Goal: Information Seeking & Learning: Compare options

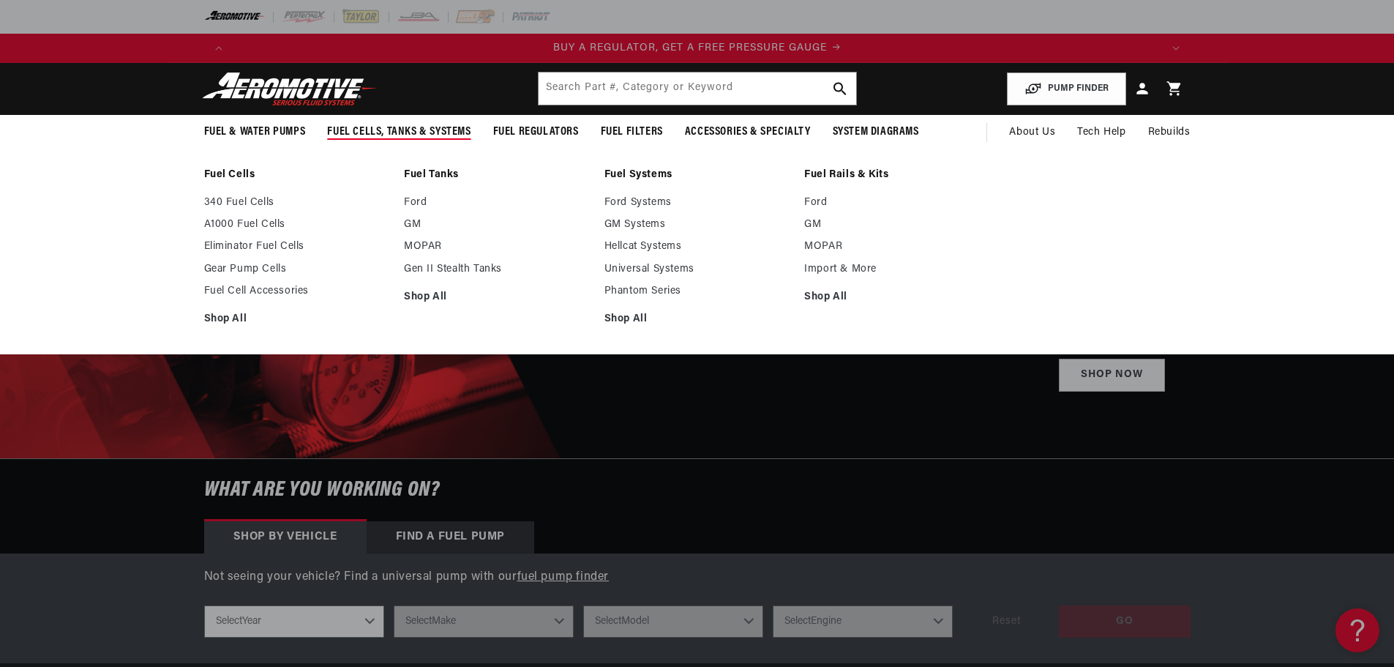
click at [416, 130] on span "Fuel Cells, Tanks & Systems" at bounding box center [398, 131] width 143 height 15
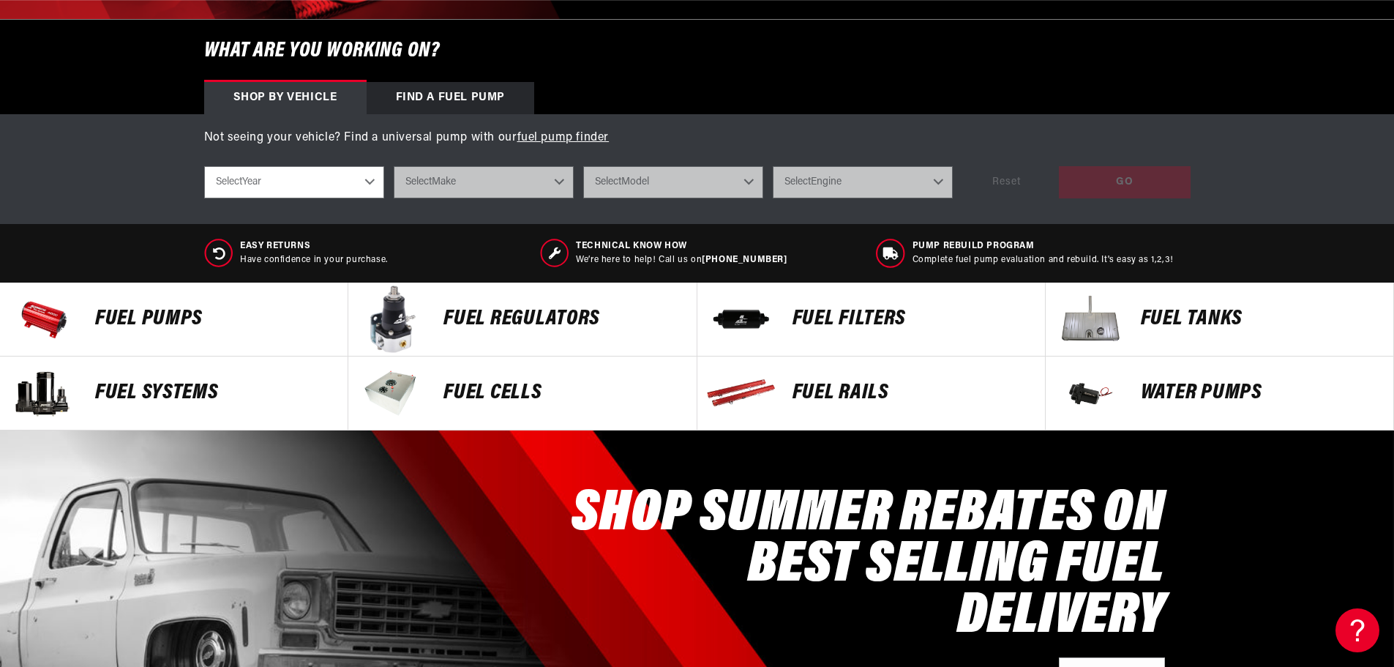
scroll to position [0, 2784]
click at [119, 392] on p "Fuel Systems" at bounding box center [214, 393] width 238 height 22
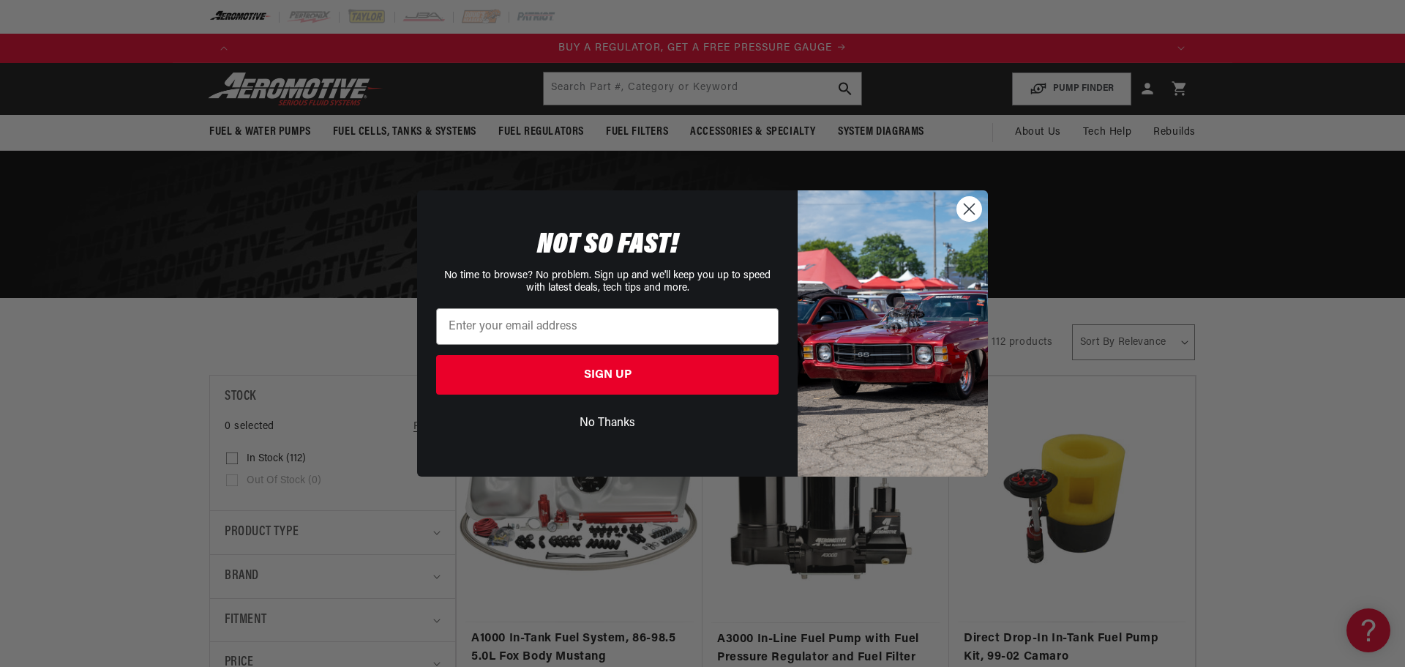
click at [973, 202] on circle "Close dialog" at bounding box center [969, 209] width 24 height 24
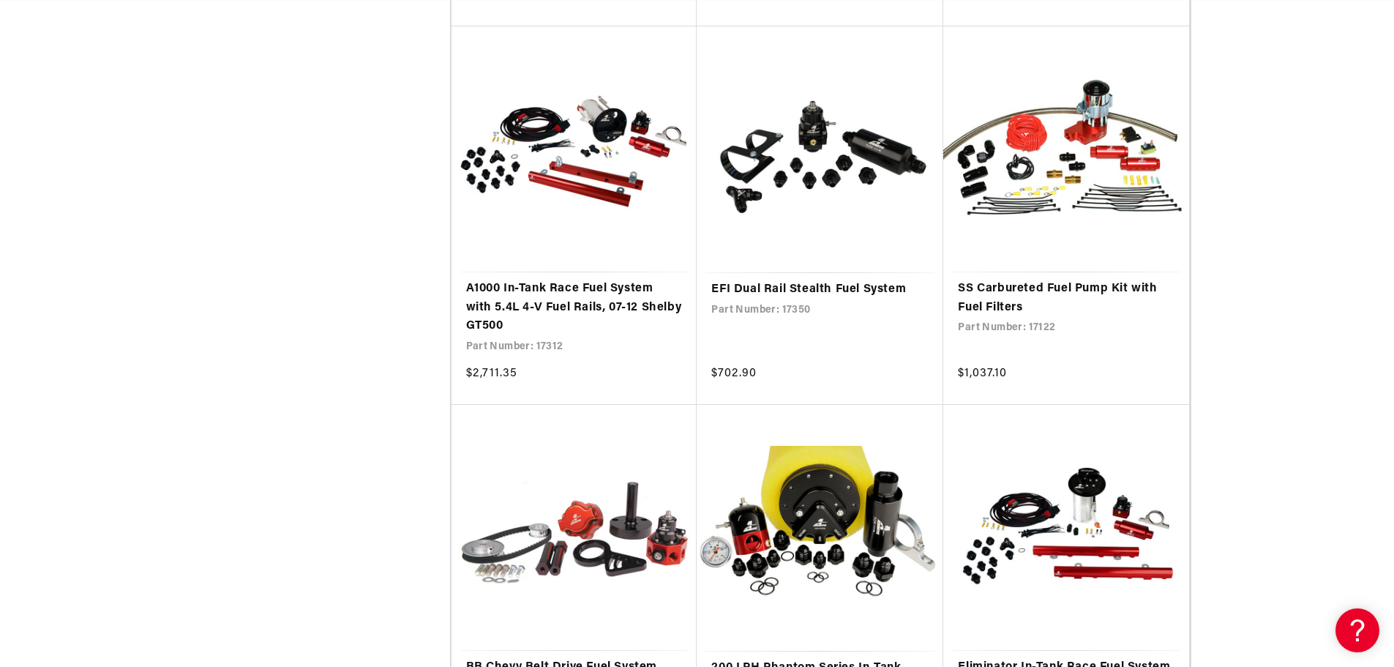
scroll to position [2634, 0]
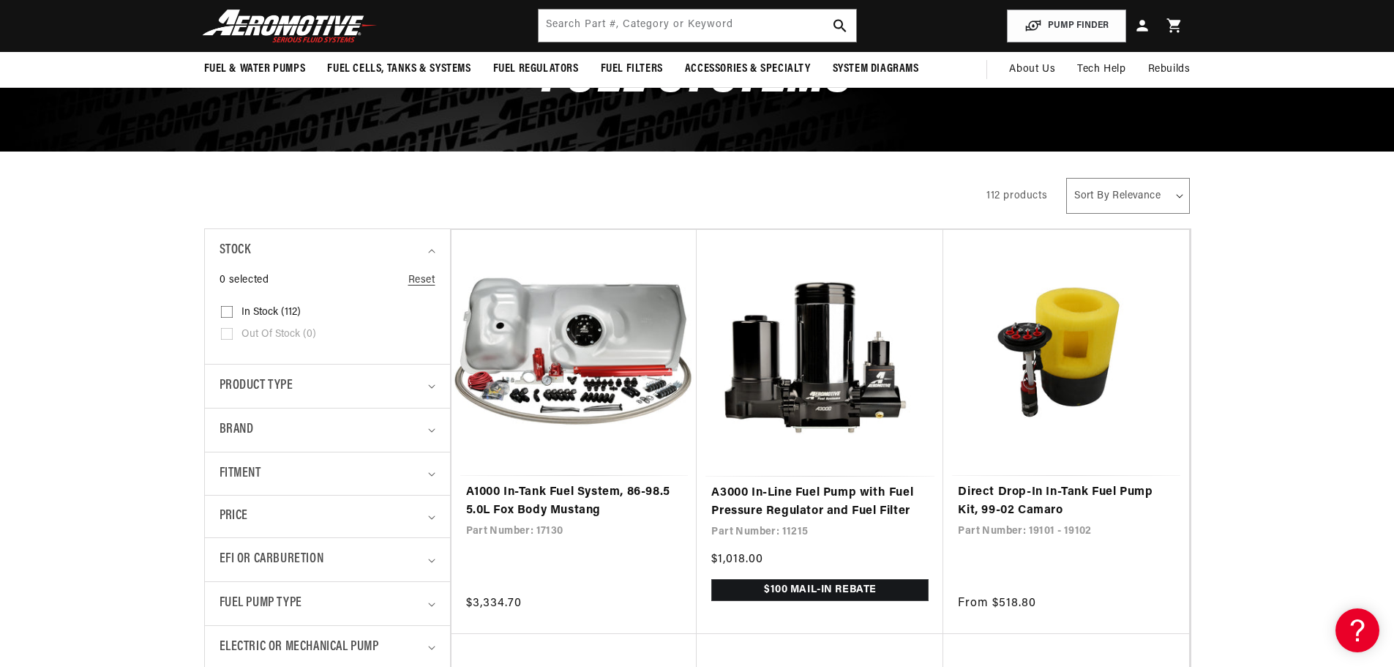
scroll to position [0, 928]
click at [1042, 483] on link "Direct Drop-In In-Tank Fuel Pump Kit, 99-02 Camaro" at bounding box center [1066, 501] width 217 height 37
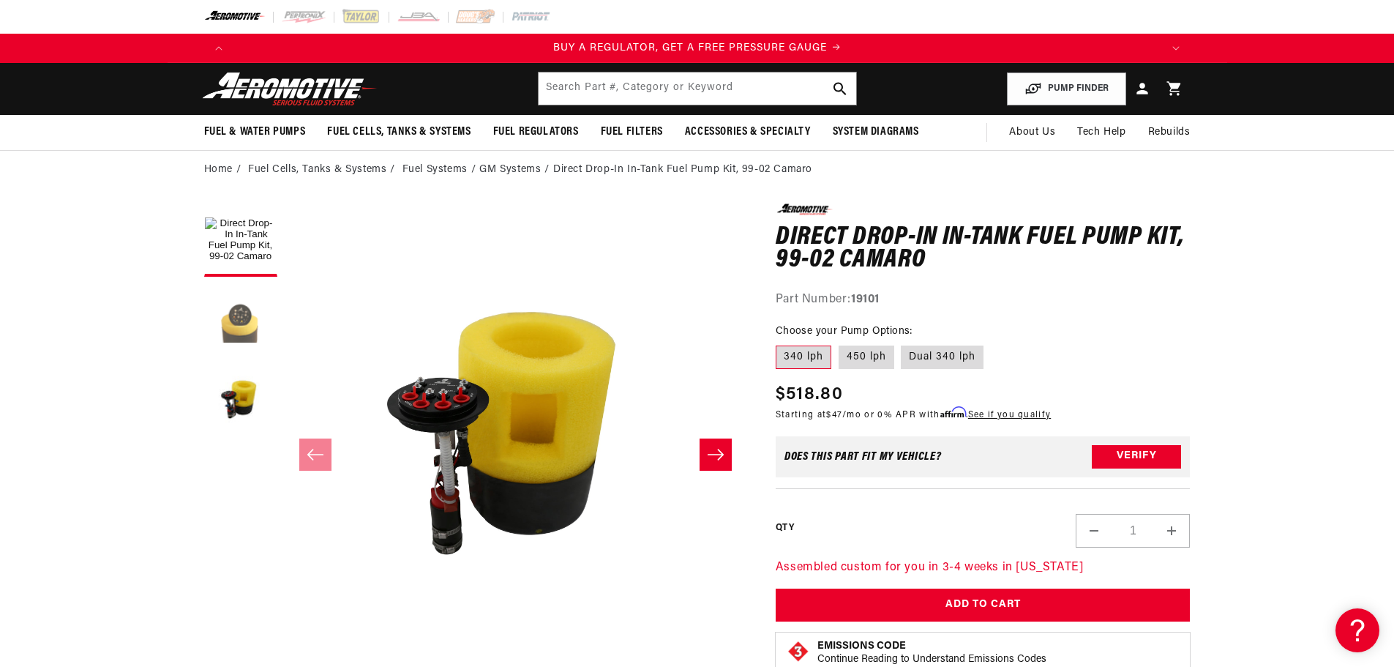
click at [228, 321] on button "Load image 2 in gallery view" at bounding box center [240, 320] width 73 height 73
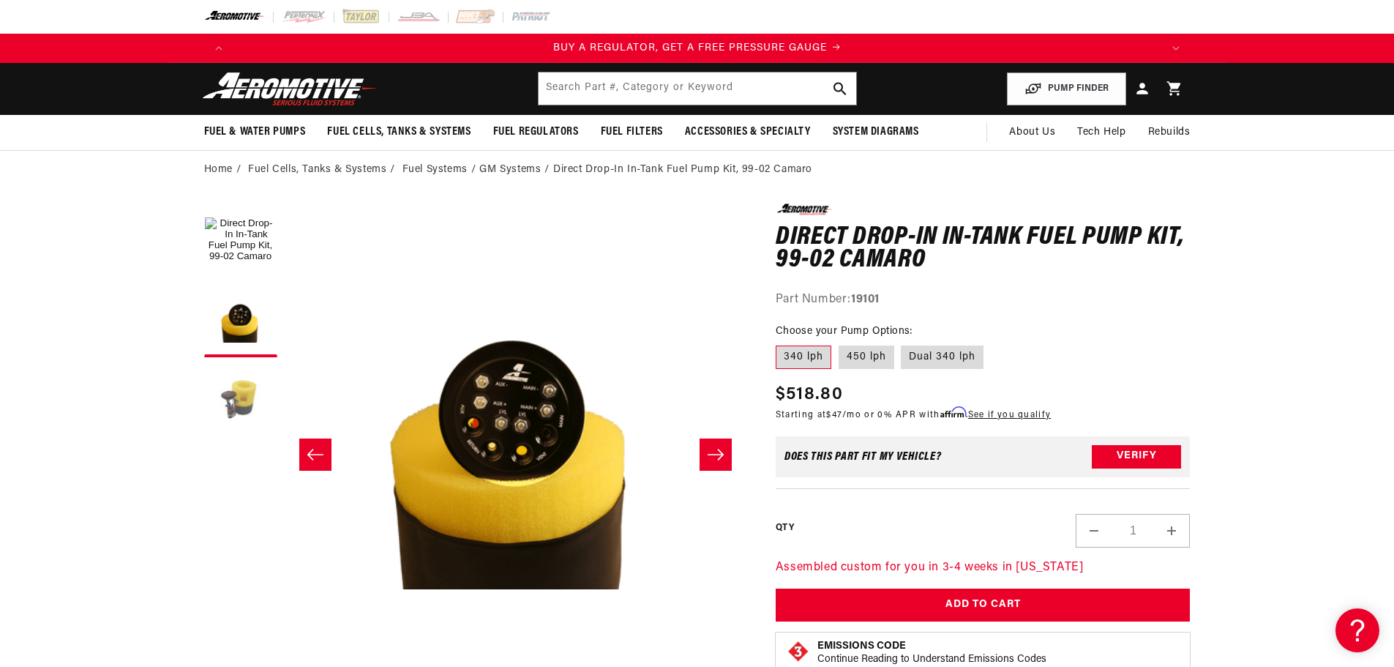
click at [236, 406] on button "Load image 3 in gallery view" at bounding box center [240, 400] width 73 height 73
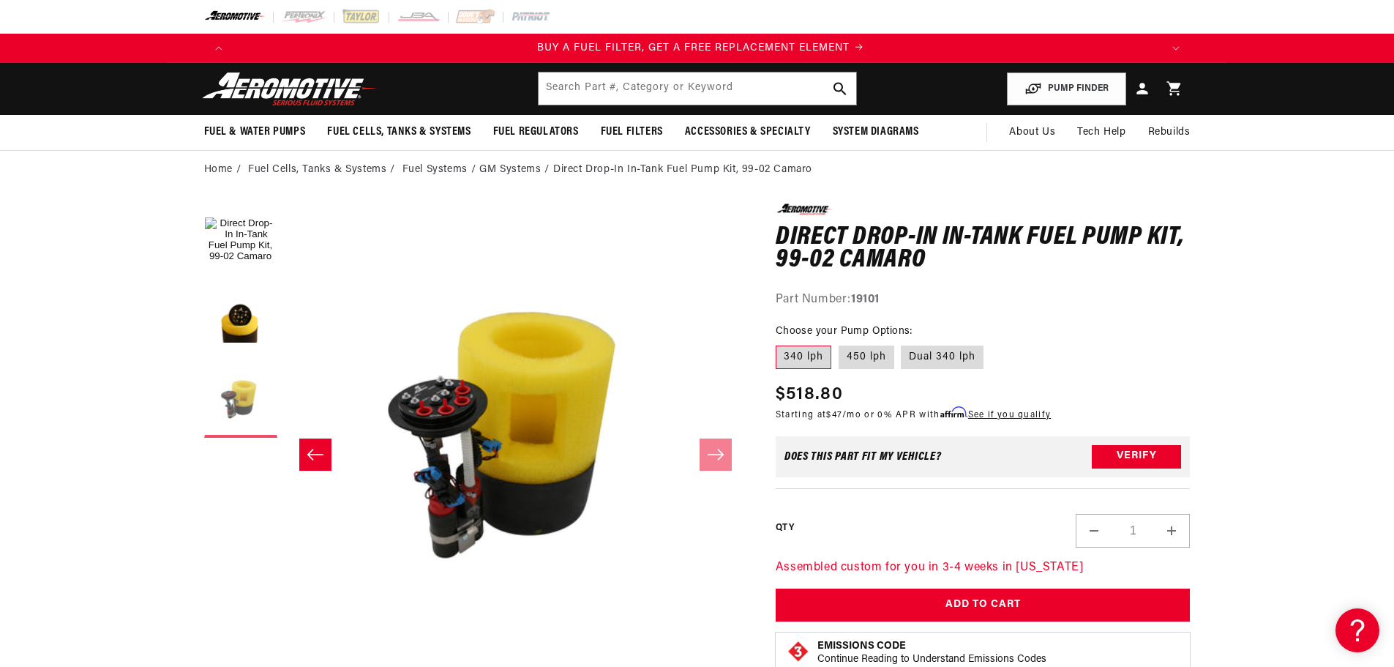
scroll to position [0, 928]
click at [881, 360] on label "450 lph" at bounding box center [867, 356] width 56 height 23
click at [839, 343] on input "450 lph" at bounding box center [839, 342] width 1 height 1
radio input "true"
click at [955, 356] on label "Dual 340 lph" at bounding box center [942, 356] width 83 height 23
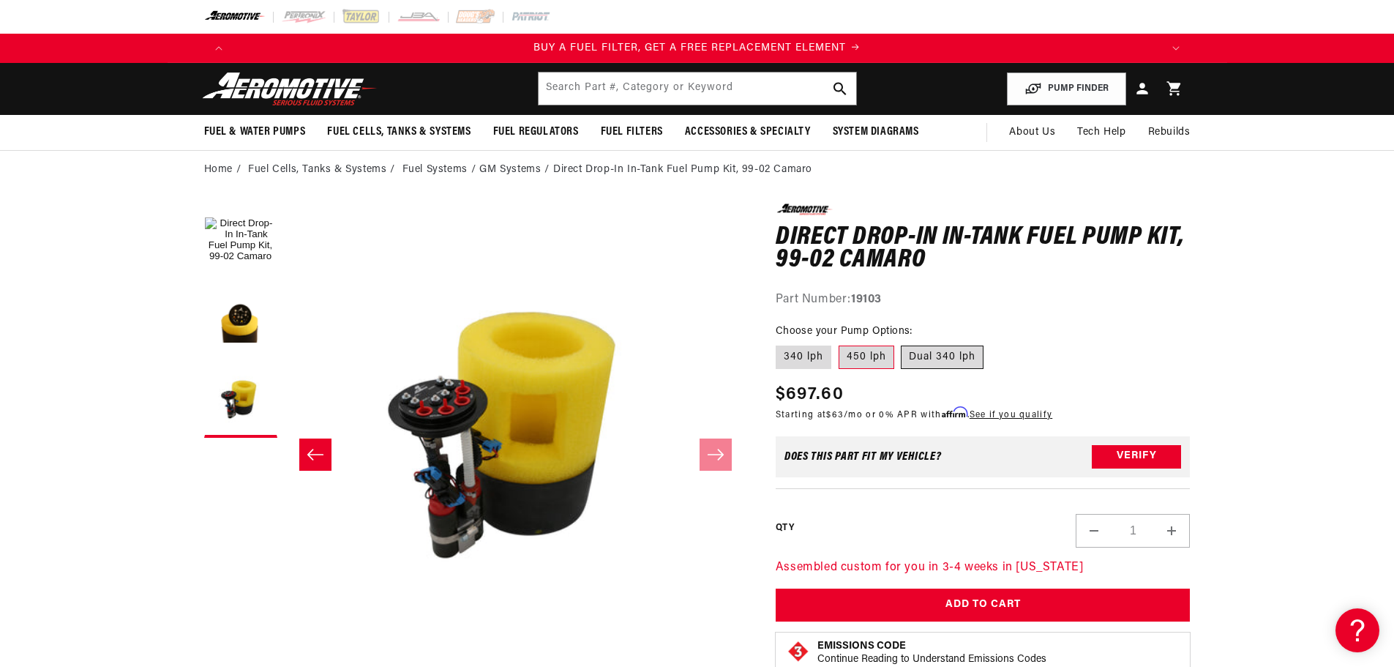
click at [902, 343] on input "Dual 340 lph" at bounding box center [902, 342] width 1 height 1
radio input "true"
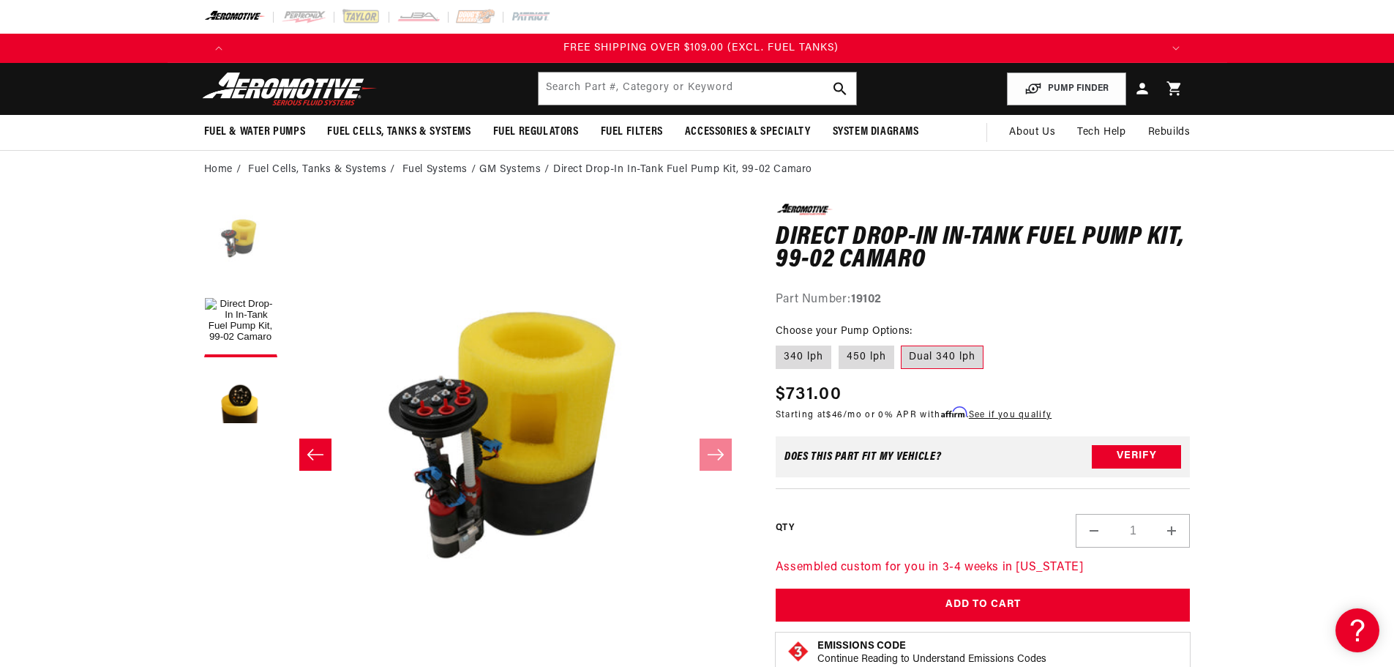
scroll to position [0, 2784]
click at [796, 354] on label "340 lph" at bounding box center [804, 356] width 56 height 23
click at [780, 343] on input "340 lph" at bounding box center [779, 342] width 1 height 1
radio input "true"
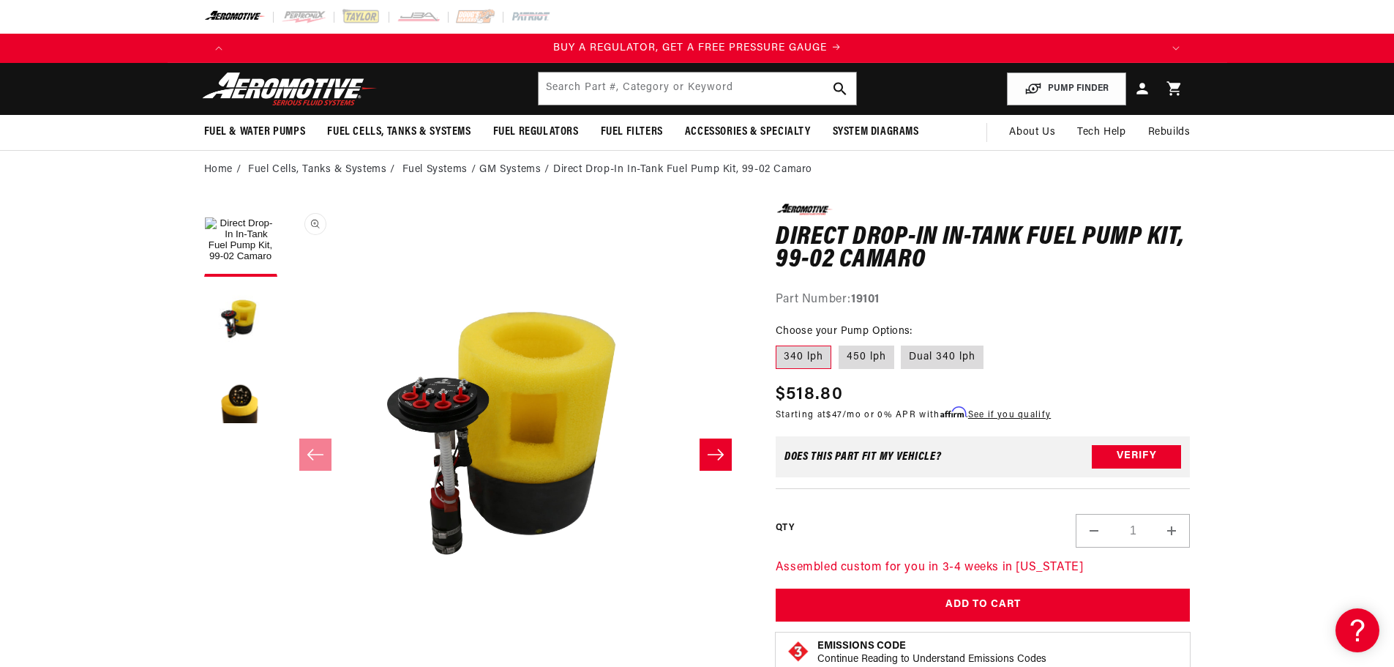
scroll to position [1, 0]
click at [458, 163] on link "Fuel Systems" at bounding box center [434, 170] width 65 height 16
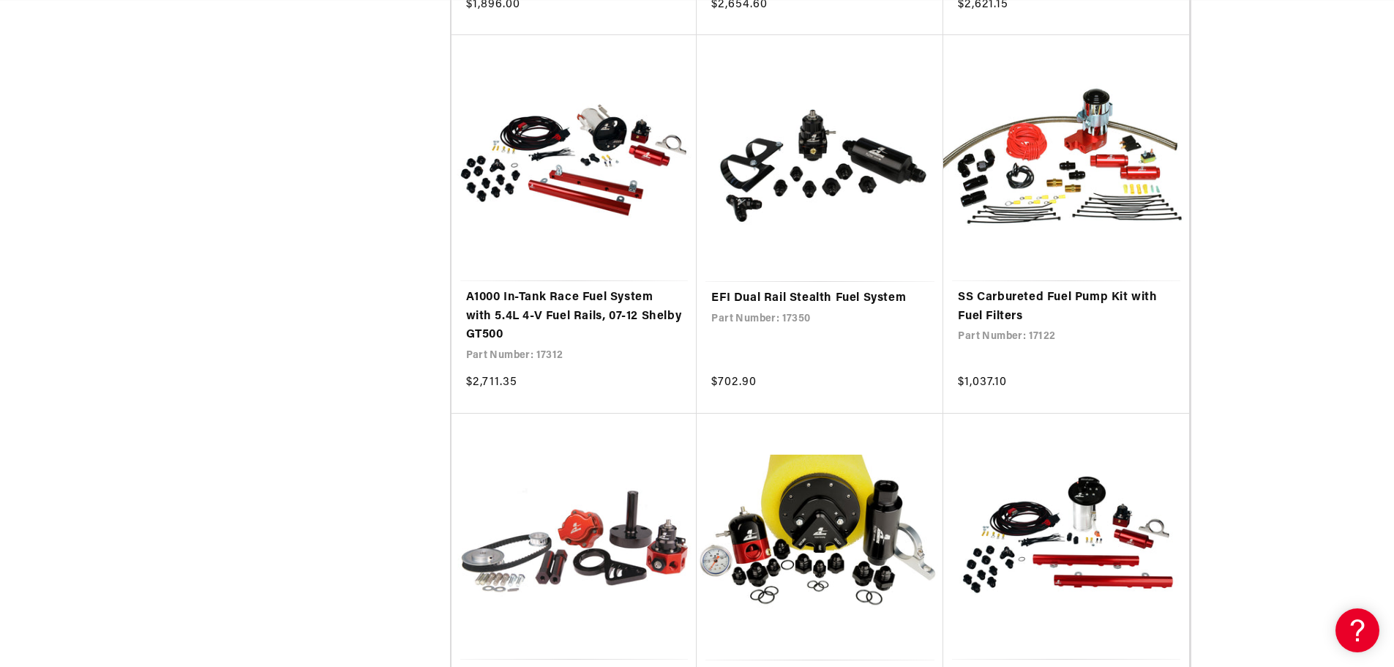
scroll to position [2634, 0]
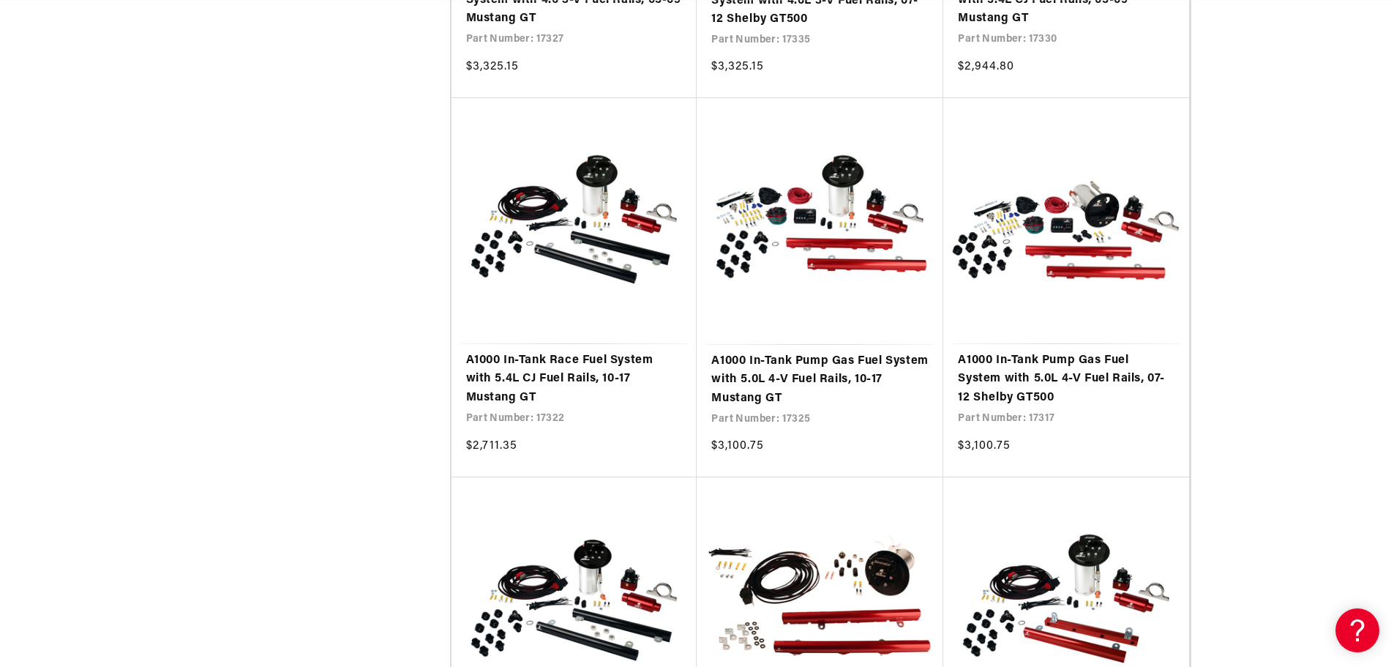
scroll to position [0, 928]
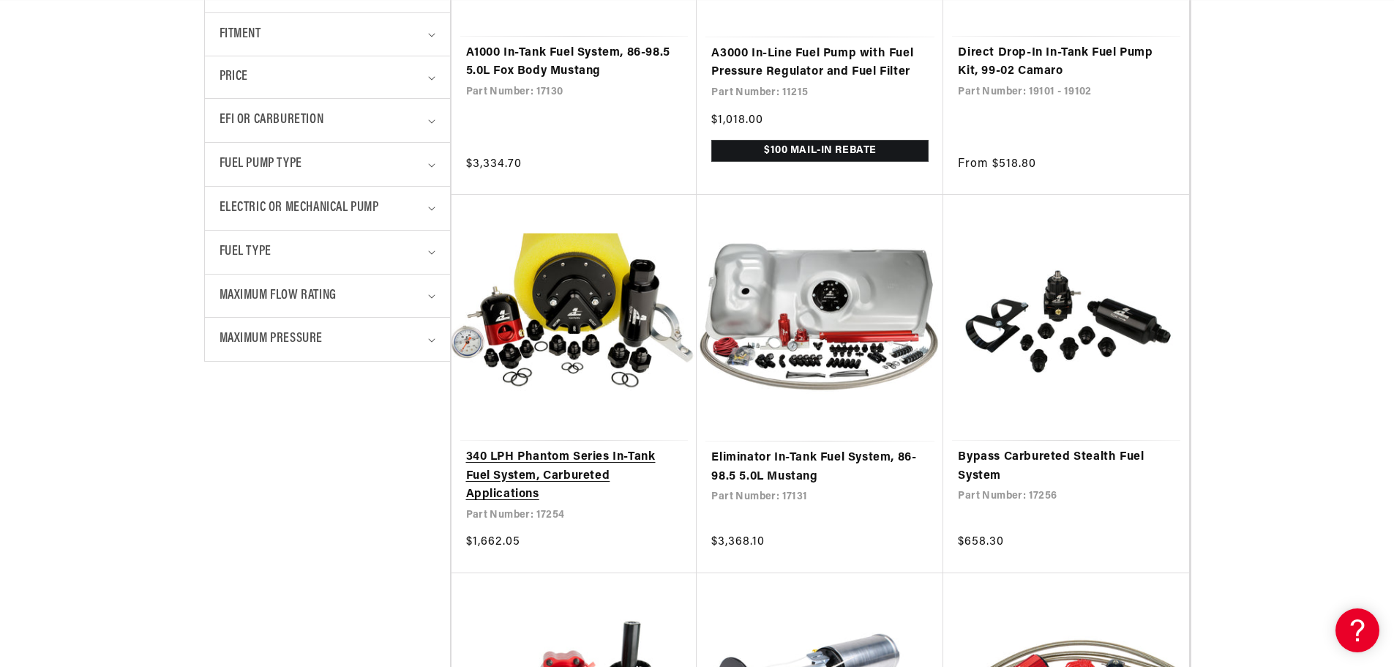
click at [573, 448] on link "340 LPH Phantom Series In-Tank Fuel System, Carbureted Applications" at bounding box center [574, 476] width 217 height 56
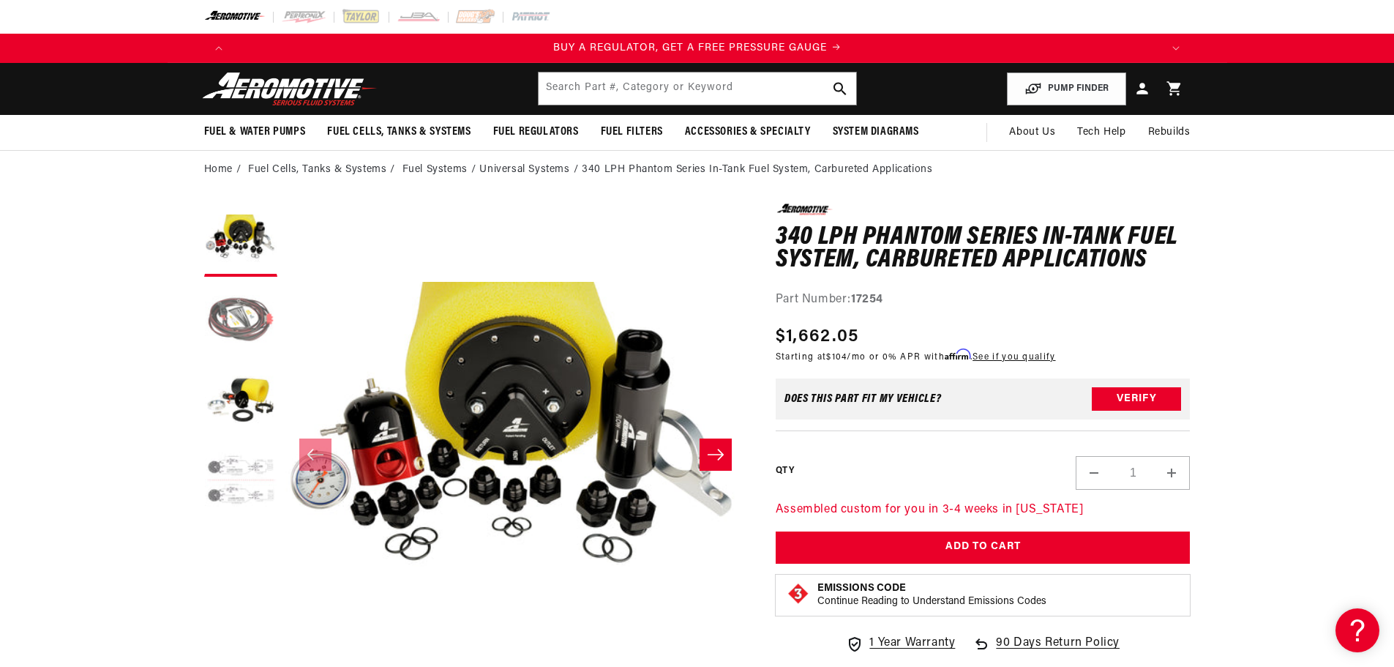
click at [230, 323] on button "Load image 2 in gallery view" at bounding box center [240, 320] width 73 height 73
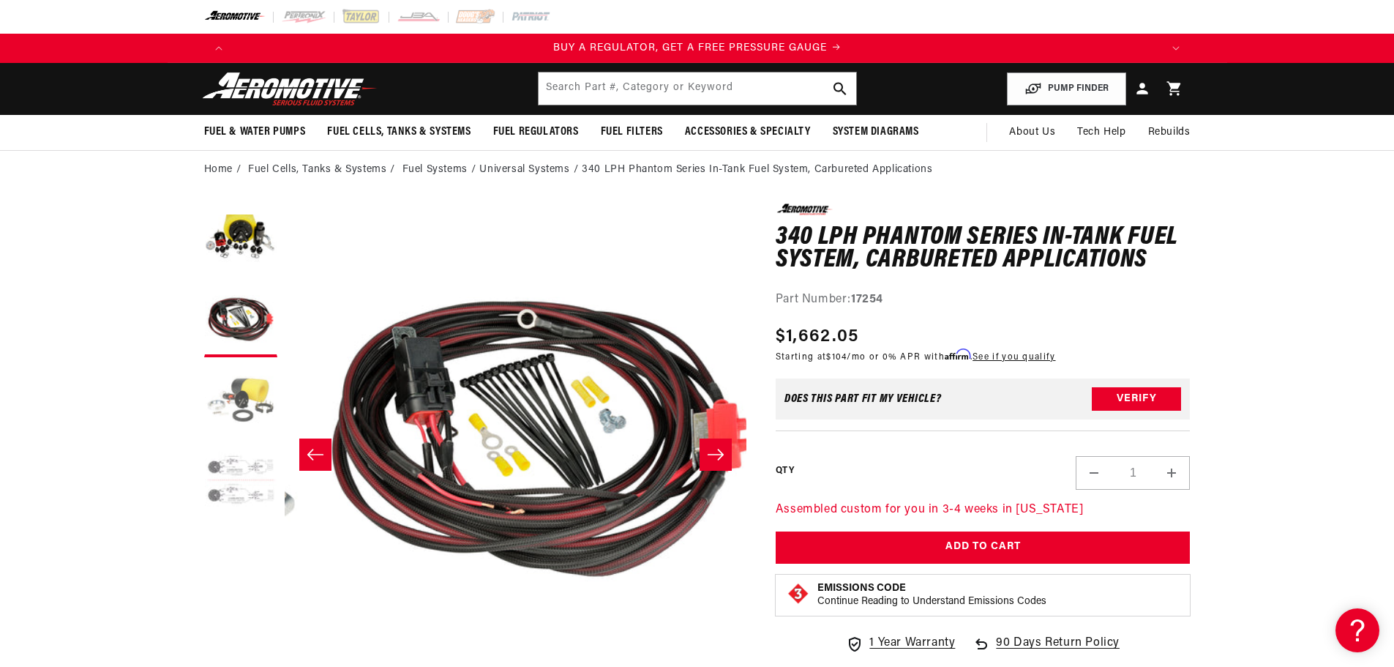
scroll to position [0, 462]
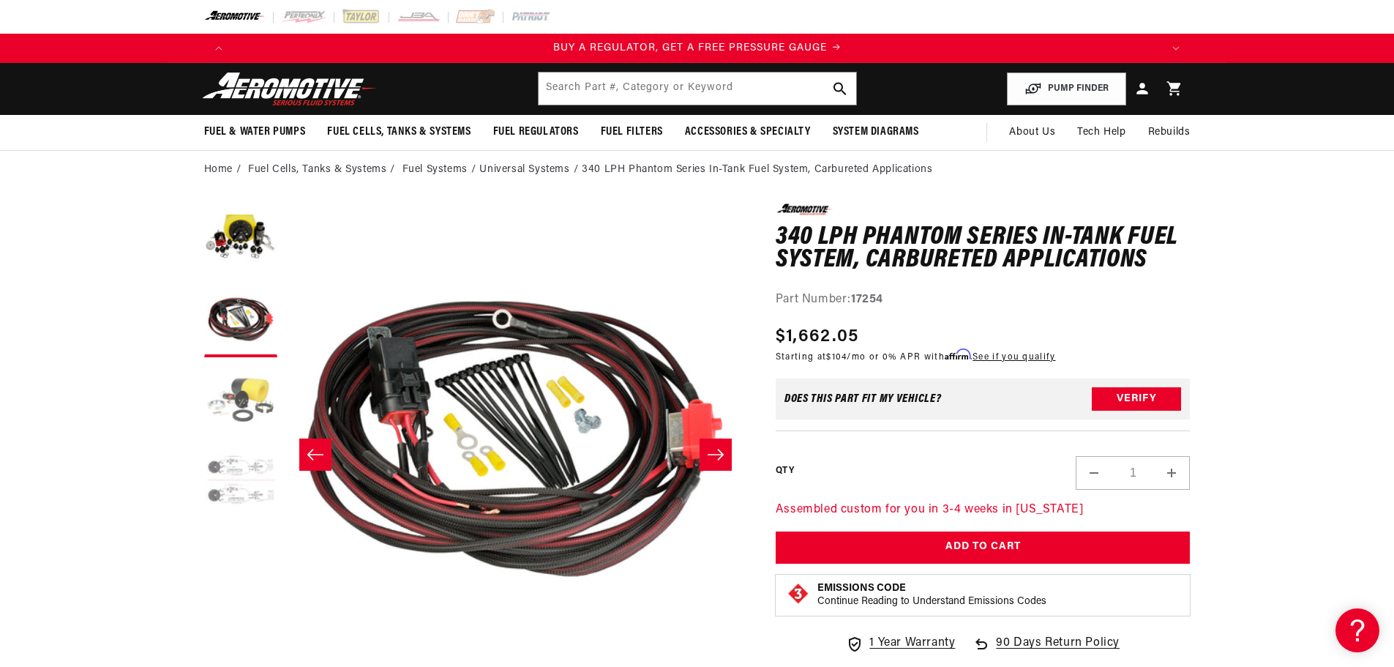
click at [251, 392] on button "Load image 3 in gallery view" at bounding box center [240, 400] width 73 height 73
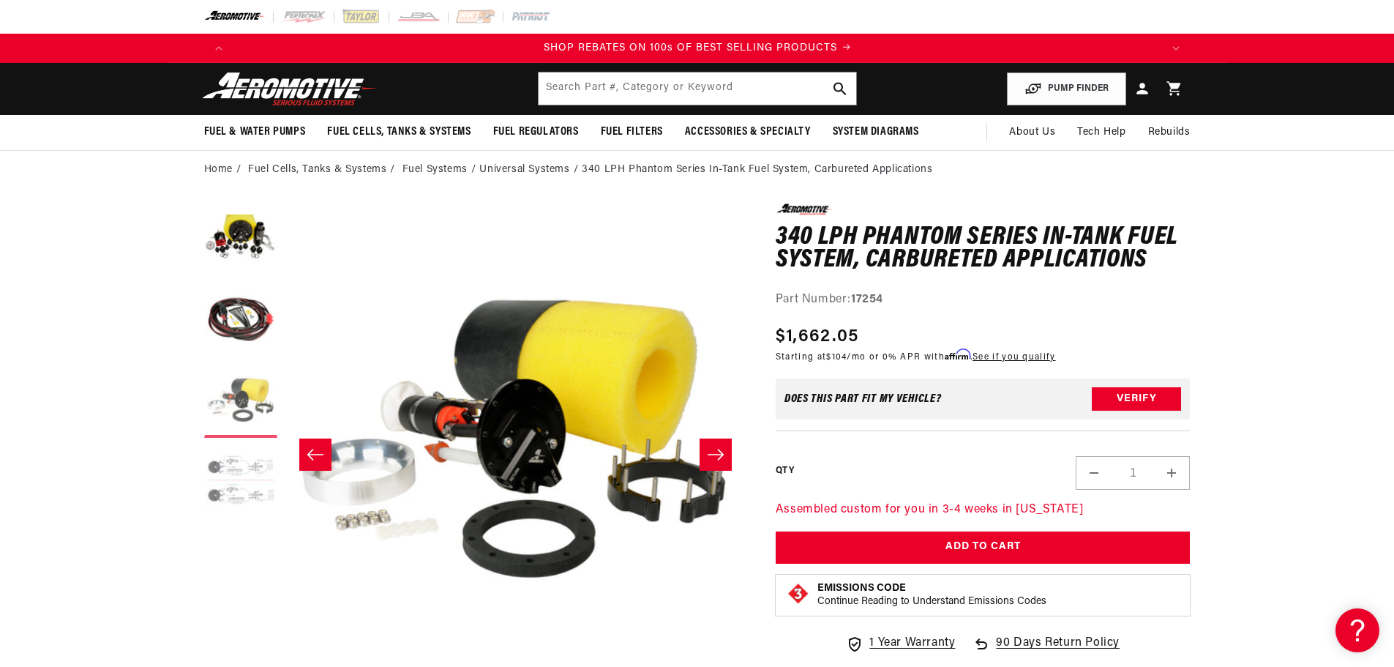
scroll to position [0, 1856]
click at [245, 459] on button "Load image 4 in gallery view" at bounding box center [240, 481] width 73 height 73
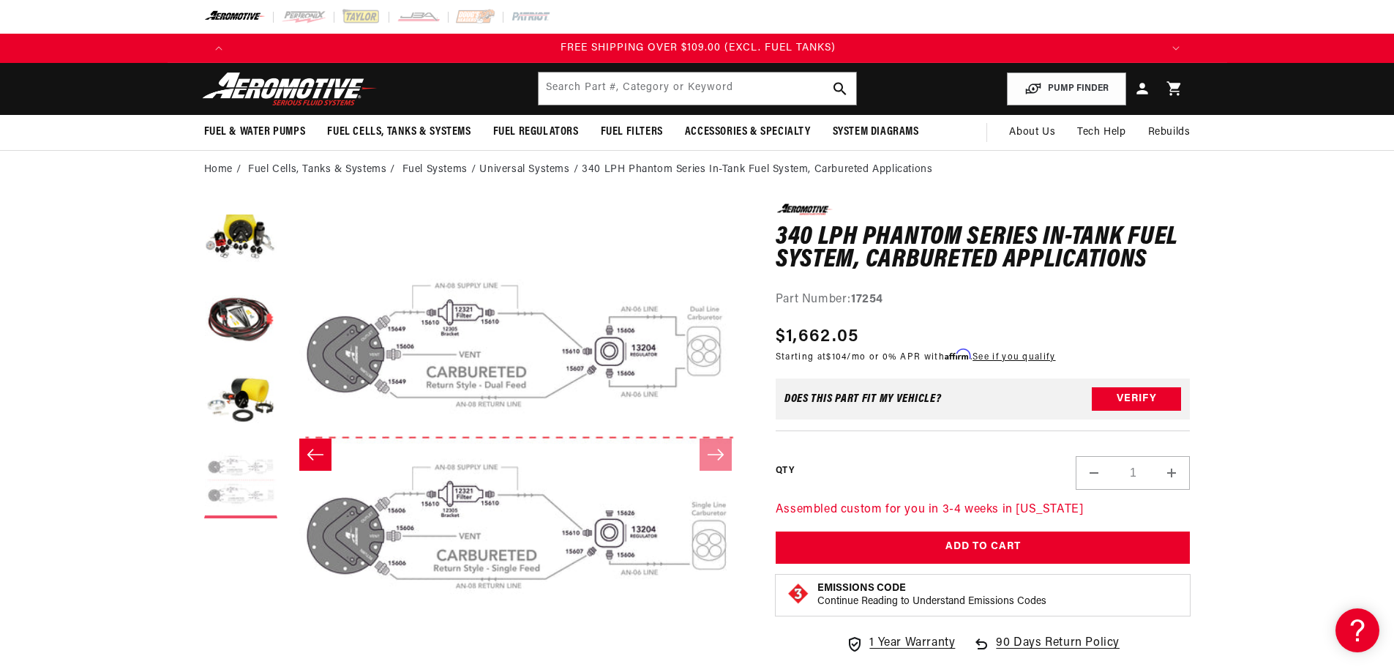
scroll to position [0, 2784]
click at [235, 495] on button "Load image 4 in gallery view" at bounding box center [240, 481] width 73 height 73
click at [237, 247] on button "Load image 1 in gallery view" at bounding box center [240, 239] width 73 height 73
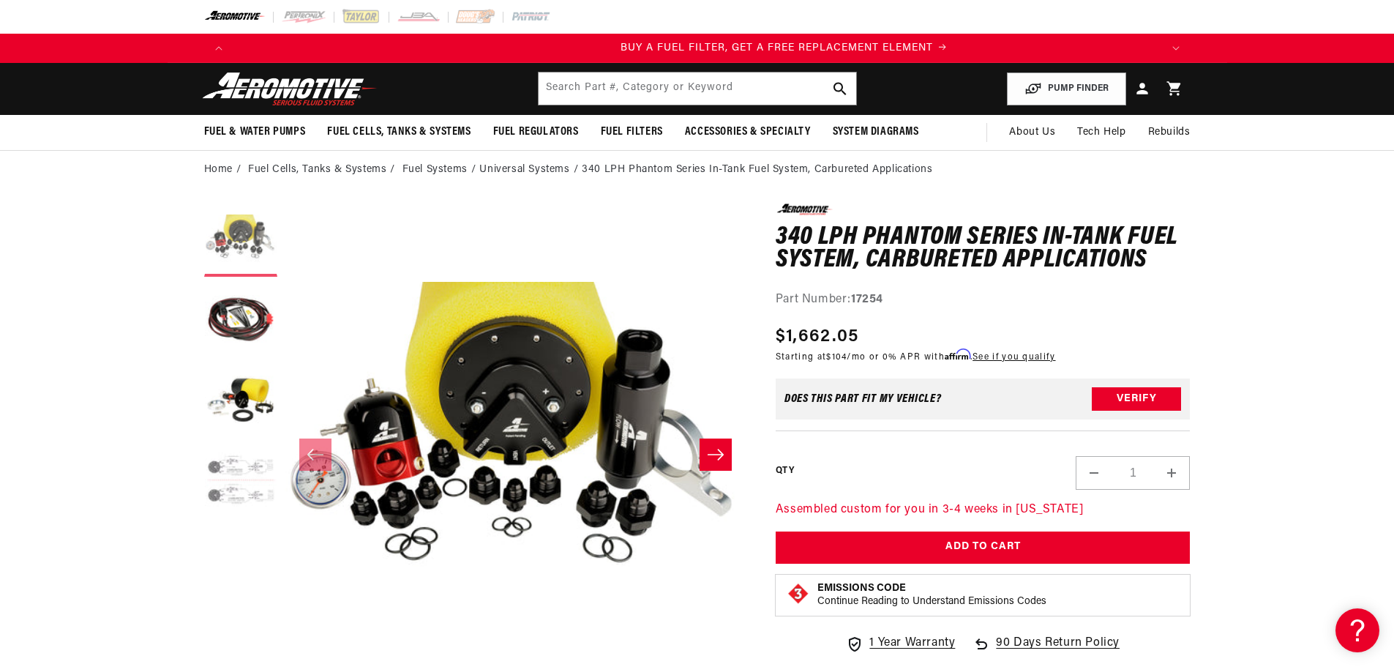
scroll to position [0, 928]
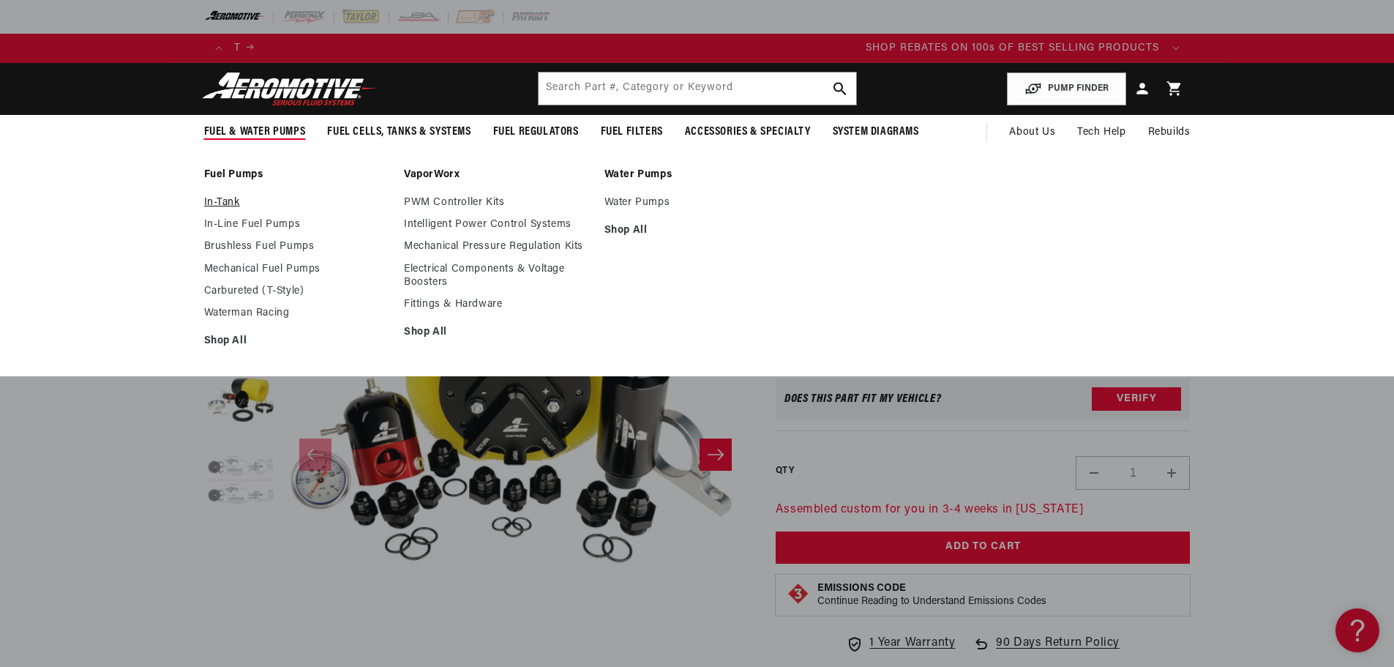
click at [214, 200] on link "In-Tank" at bounding box center [297, 202] width 186 height 13
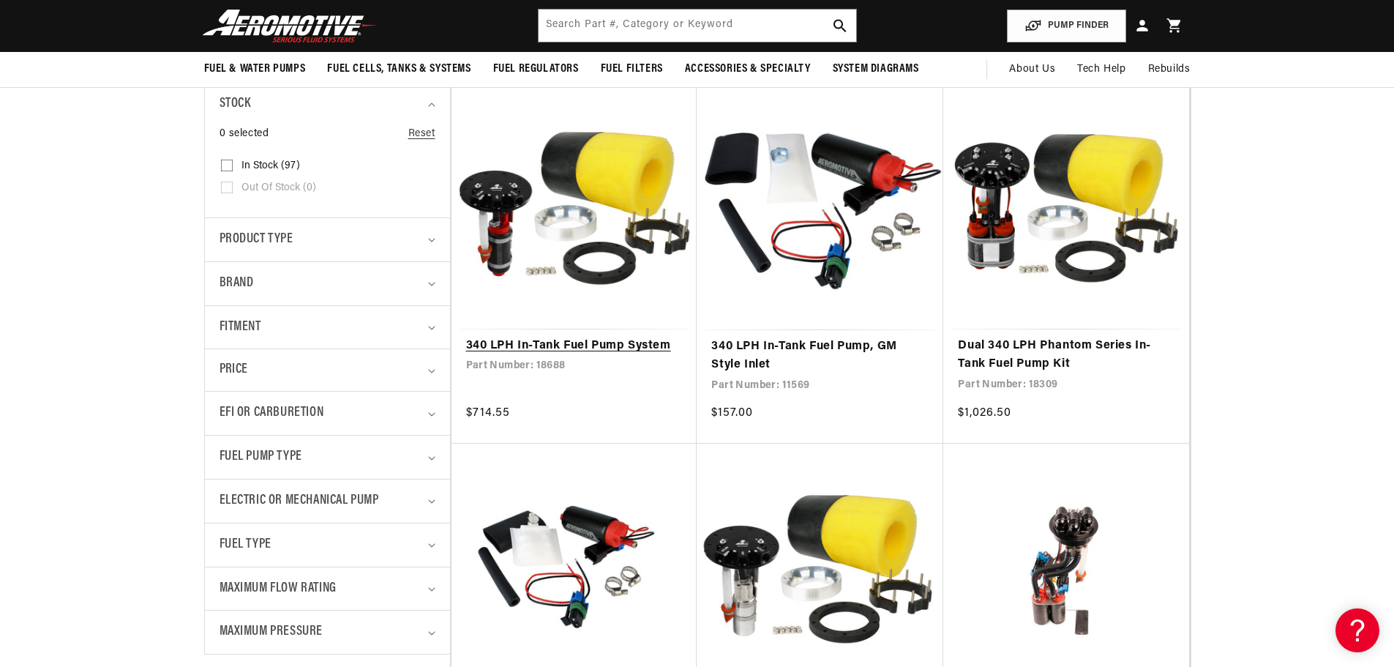
scroll to position [0, 2140]
click at [619, 337] on link "340 LPH In-Tank Fuel Pump System" at bounding box center [574, 346] width 217 height 19
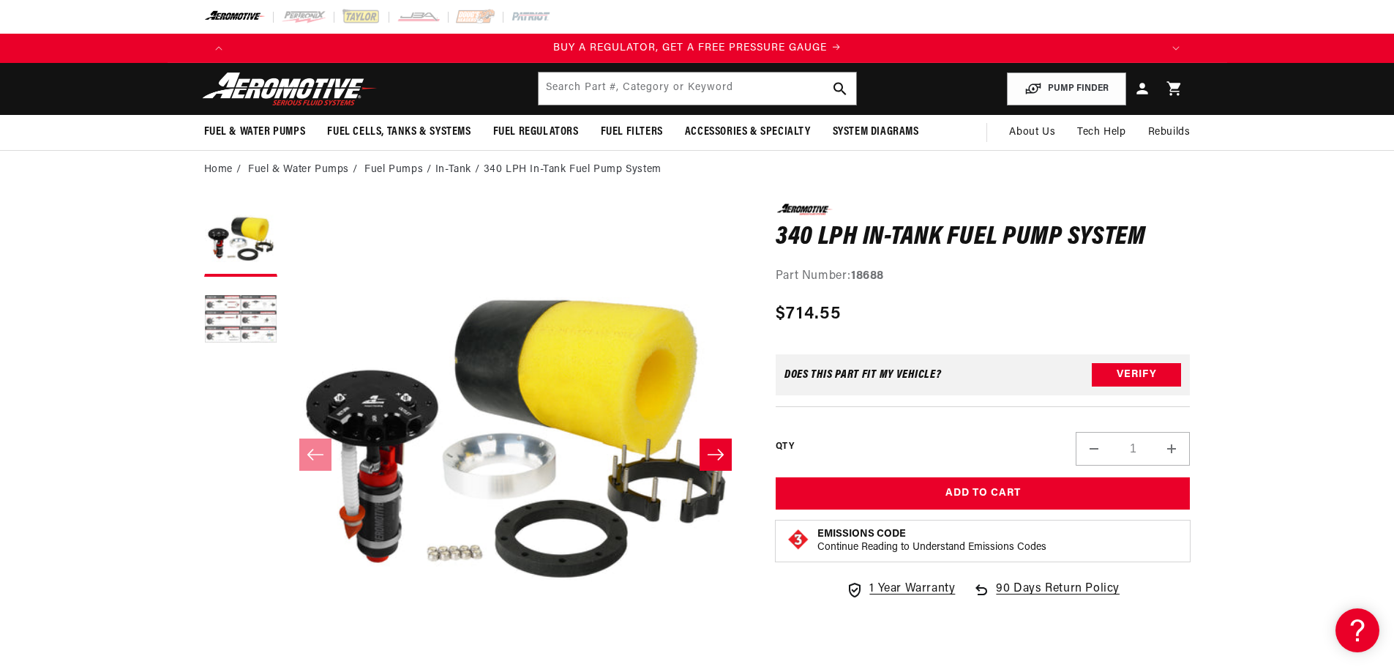
click at [244, 301] on button "Load image 2 in gallery view" at bounding box center [240, 320] width 73 height 73
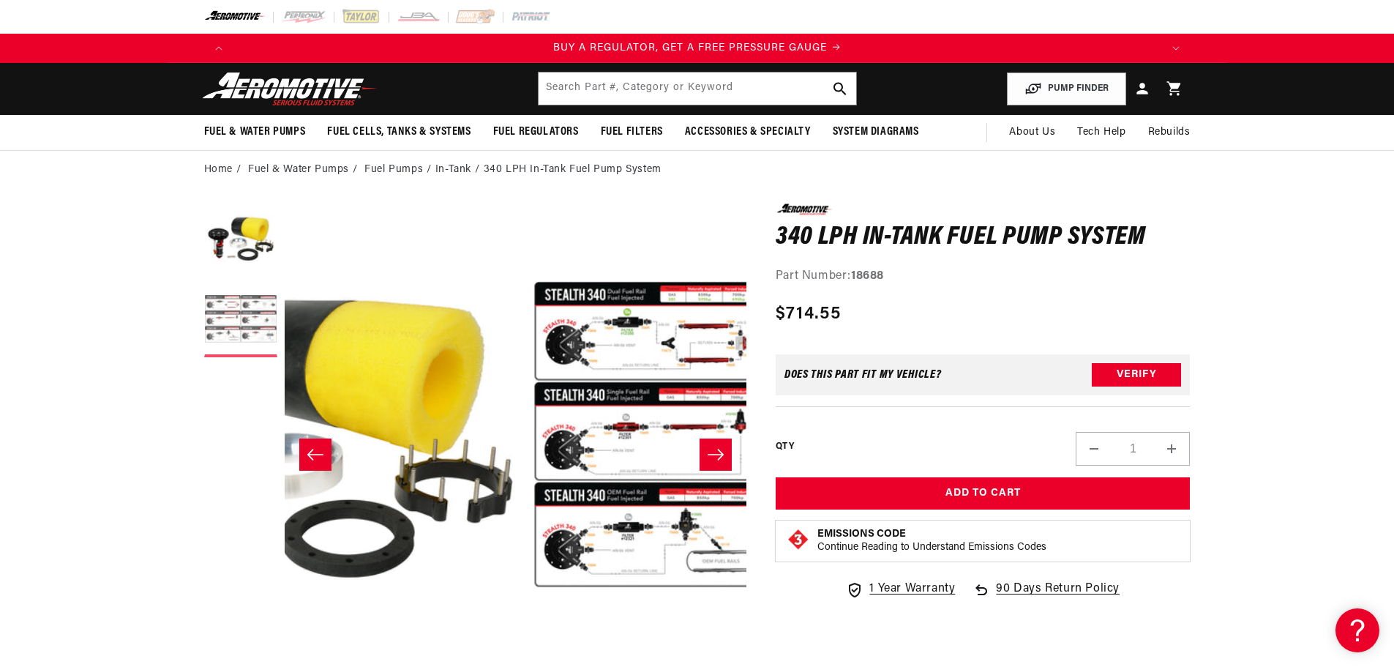
scroll to position [0, 462]
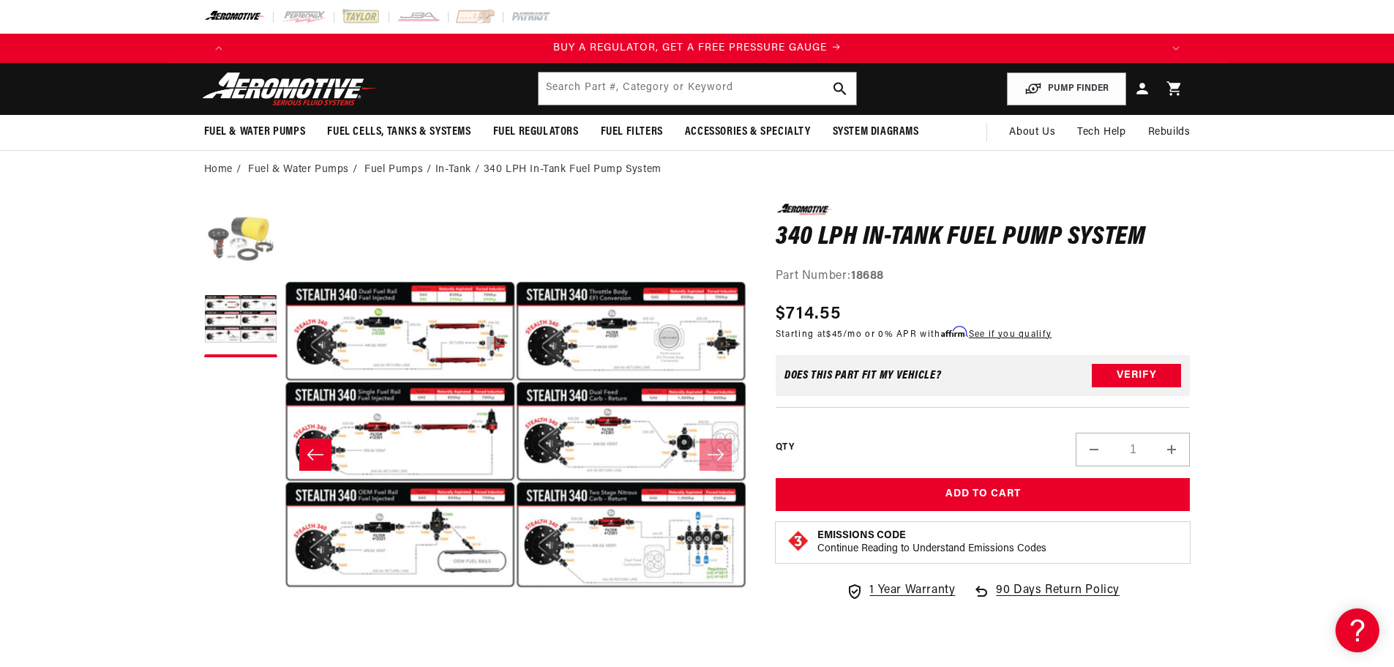
click at [239, 239] on button "Load image 1 in gallery view" at bounding box center [240, 239] width 73 height 73
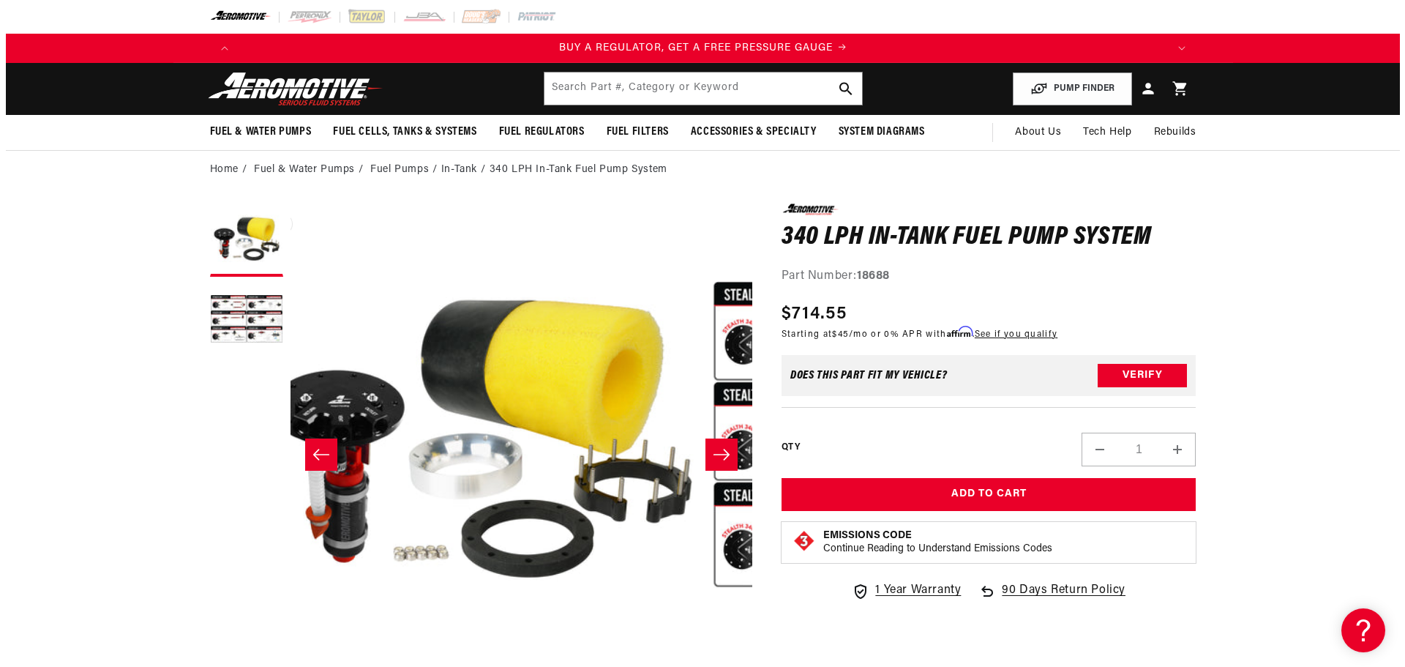
scroll to position [0, 0]
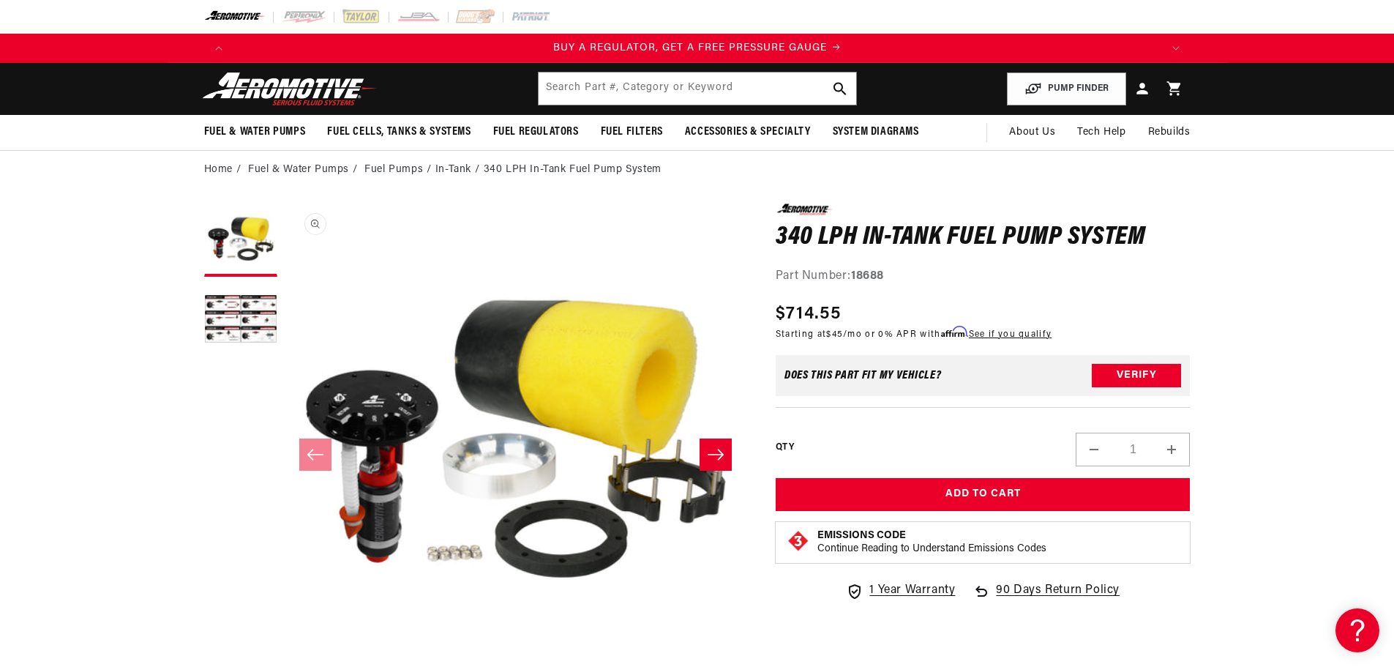
click at [285, 666] on button "Open media 1 in modal" at bounding box center [285, 666] width 0 height 0
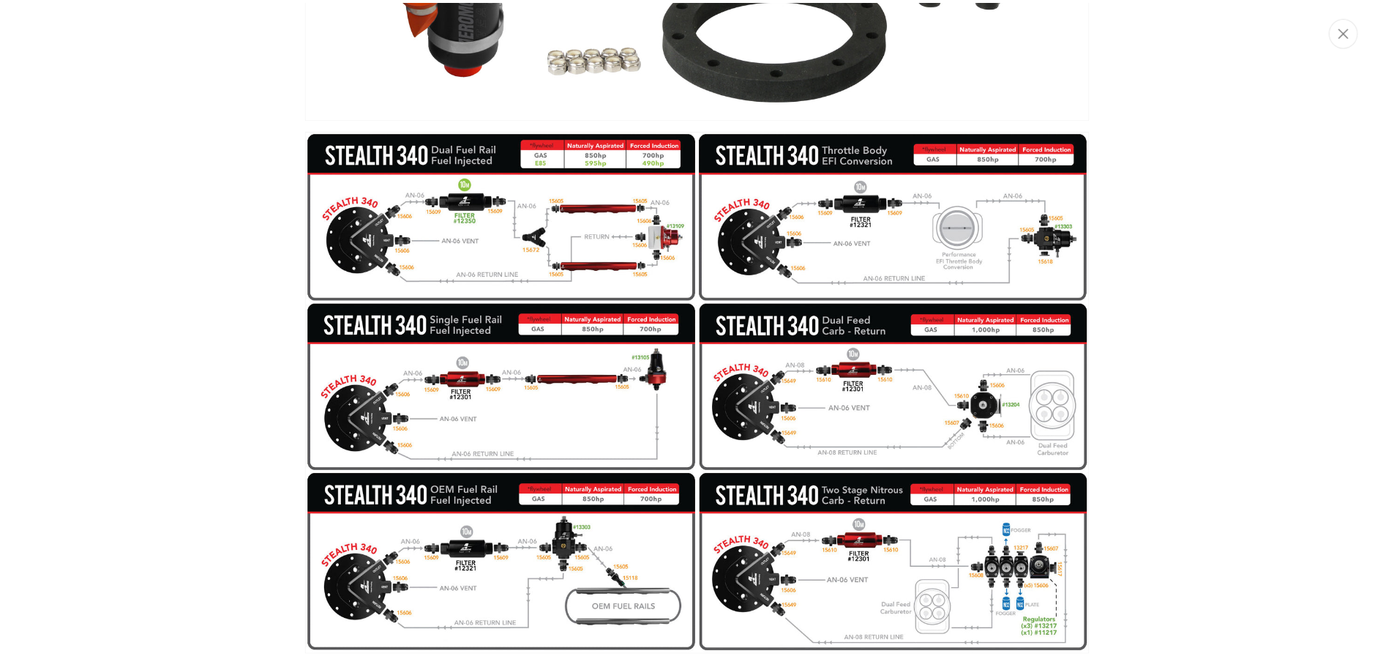
scroll to position [0, 2784]
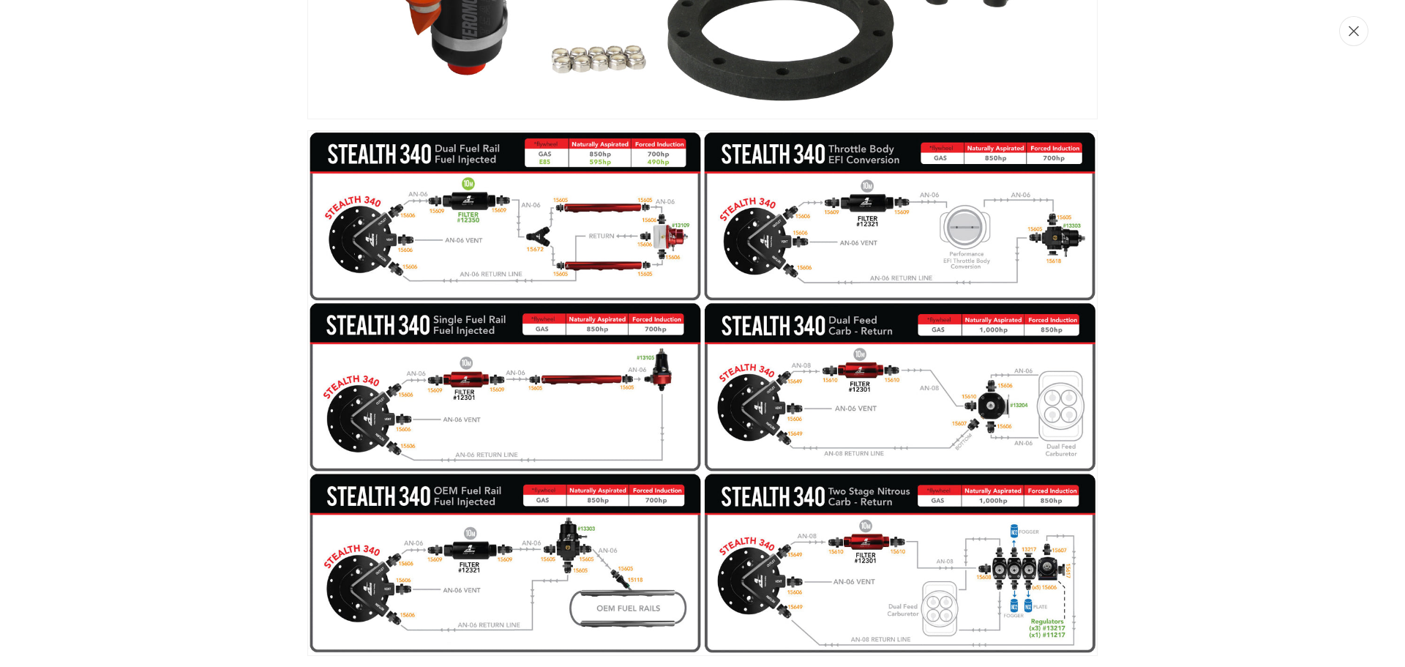
click at [1355, 35] on icon "Close" at bounding box center [1354, 31] width 10 height 11
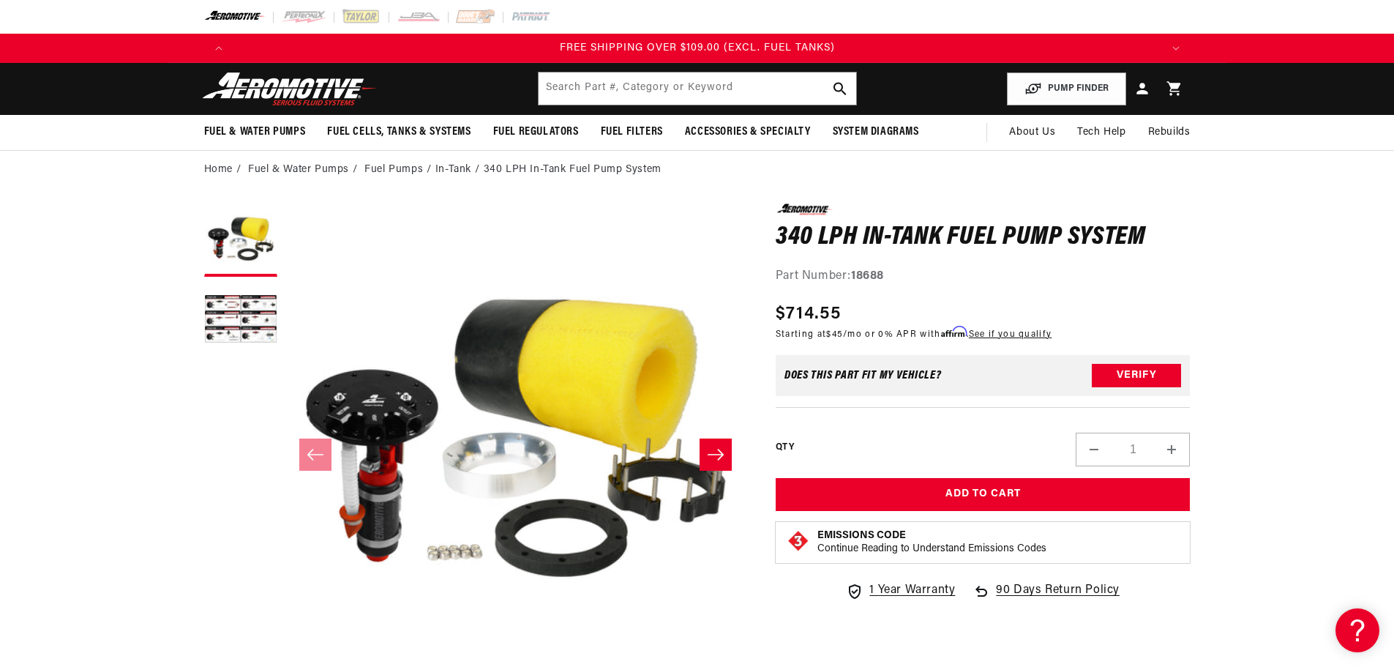
click at [460, 166] on li "In-Tank" at bounding box center [459, 170] width 48 height 16
click at [407, 167] on link "Fuel Pumps" at bounding box center [393, 170] width 59 height 16
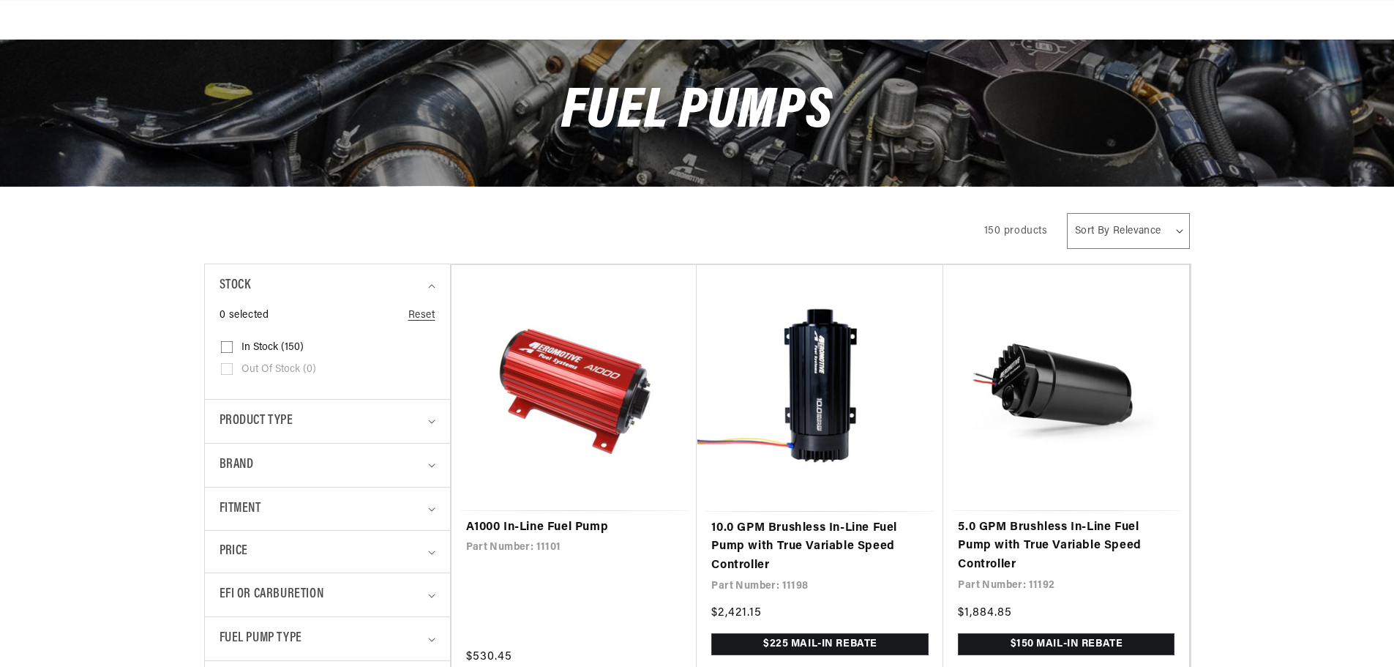
scroll to position [220, 0]
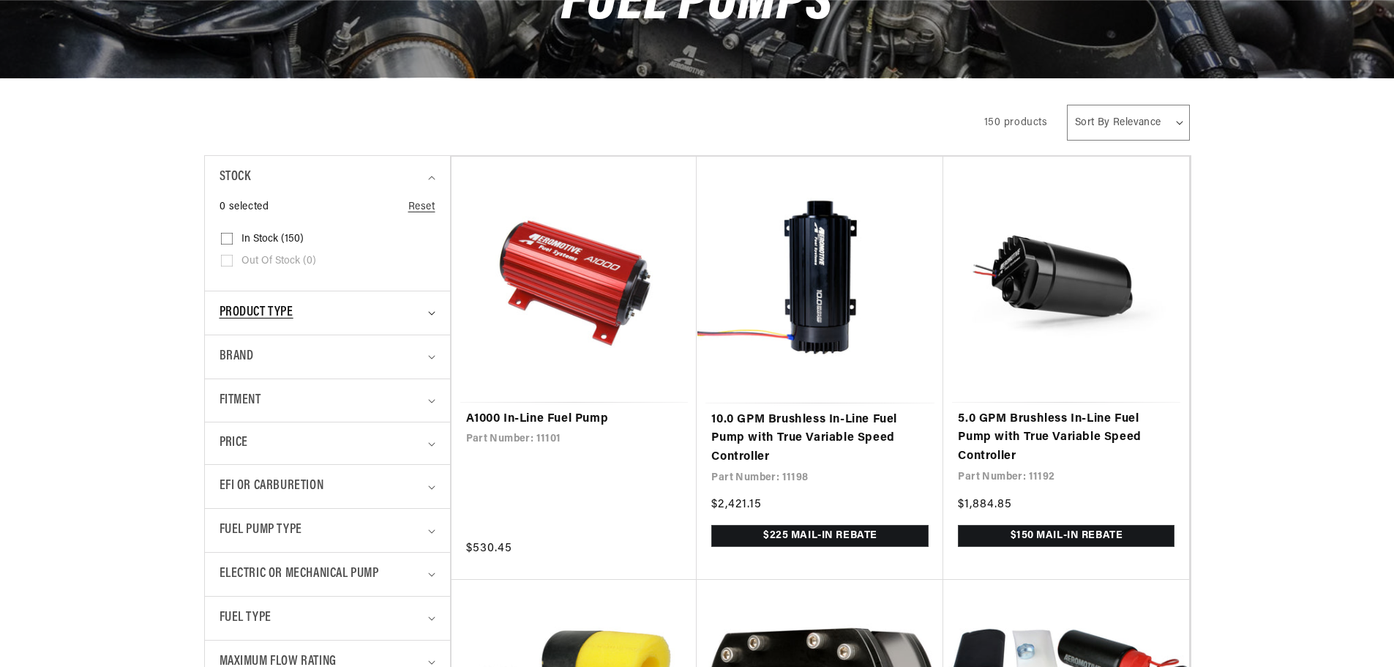
click at [338, 310] on div "Product type" at bounding box center [321, 312] width 203 height 21
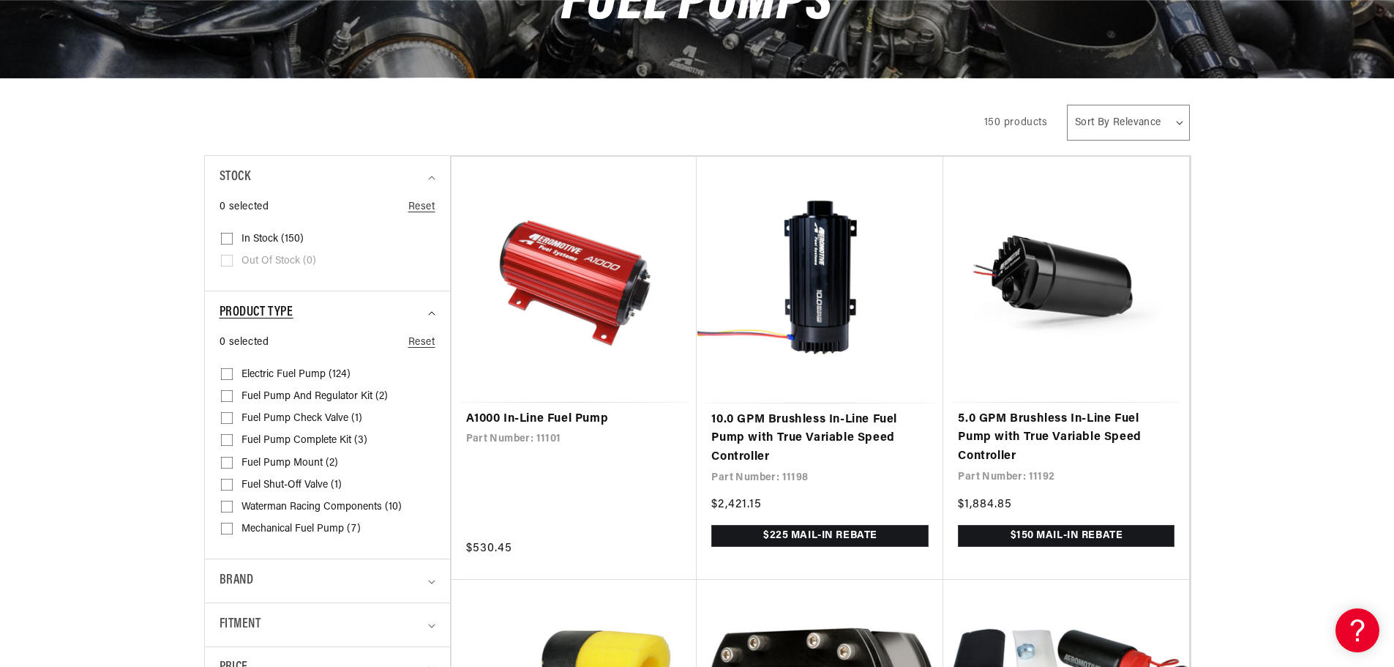
scroll to position [0, 0]
click at [338, 310] on div "Product type" at bounding box center [321, 312] width 203 height 21
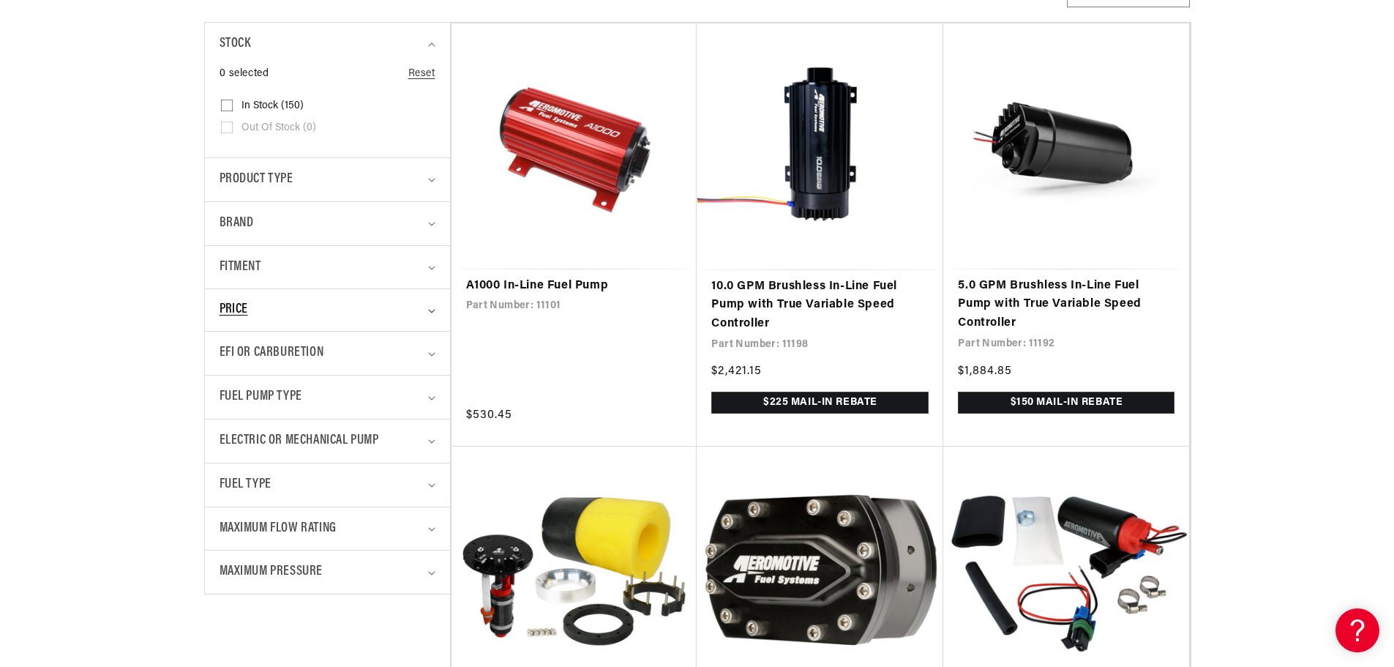
scroll to position [366, 0]
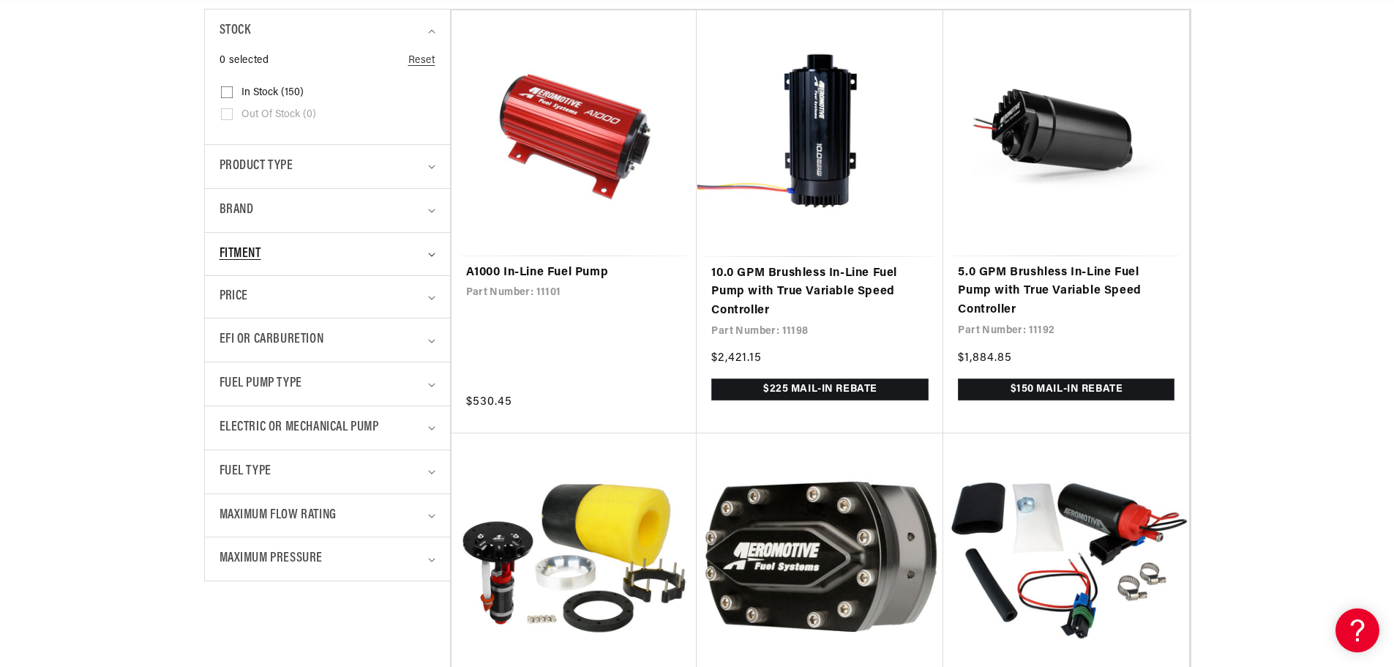
click at [416, 259] on div "Fitment" at bounding box center [321, 254] width 203 height 21
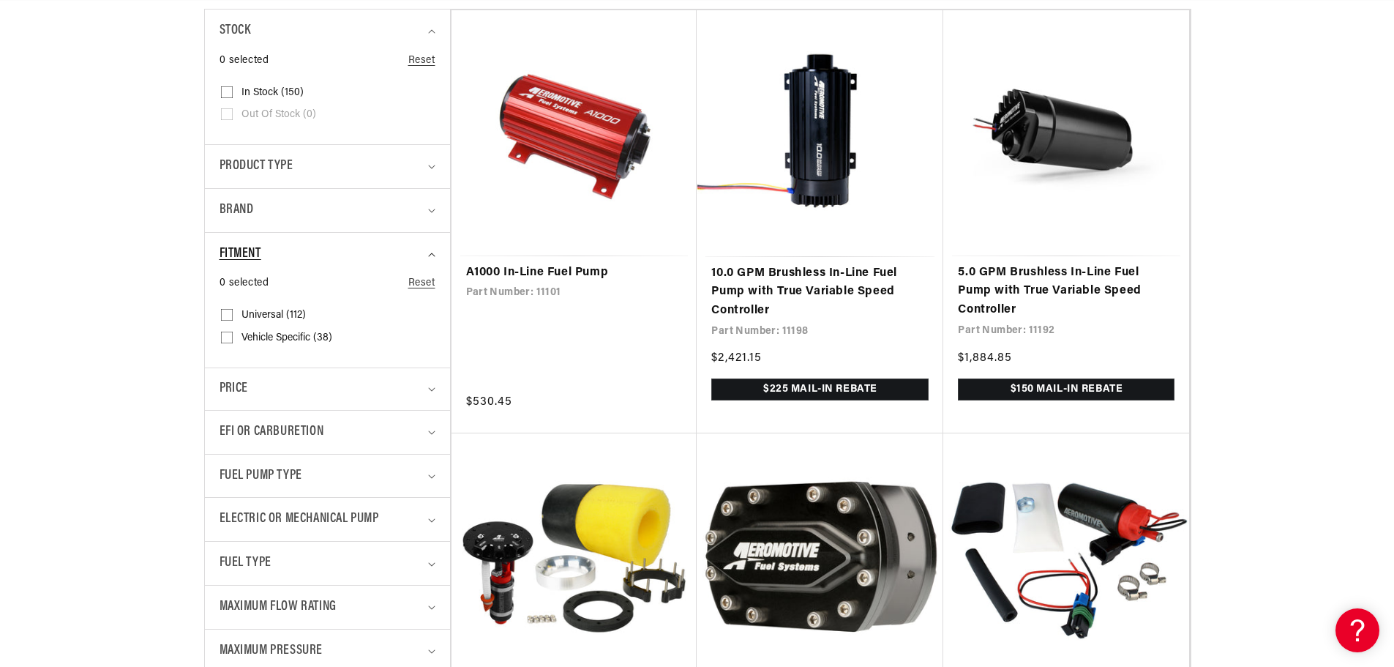
click at [416, 251] on div "Fitment" at bounding box center [321, 254] width 203 height 21
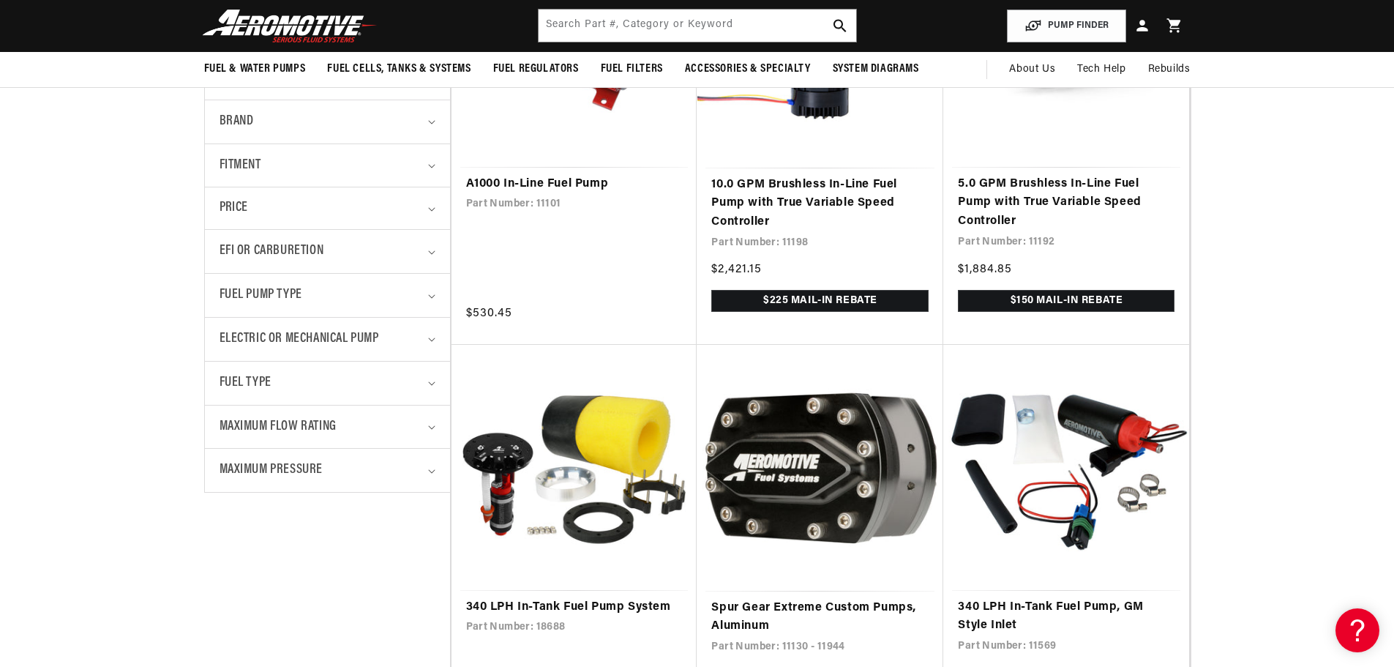
scroll to position [439, 0]
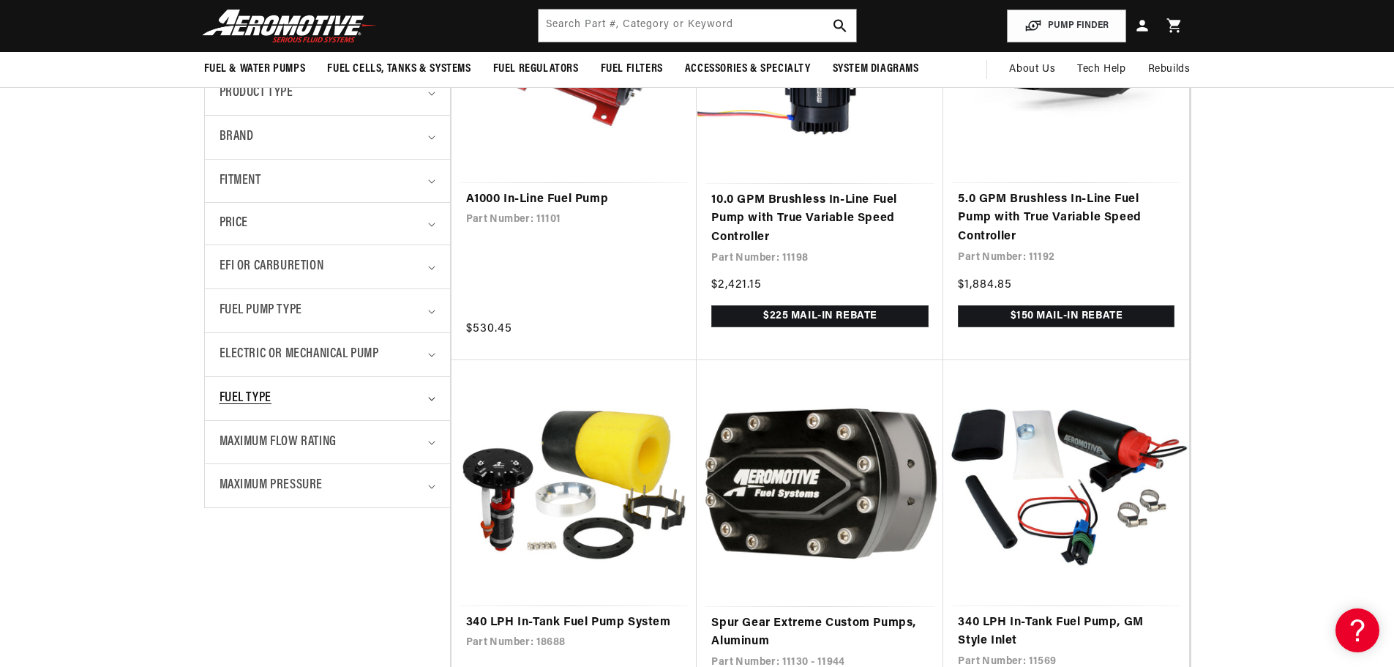
click at [392, 405] on div "Fuel Type" at bounding box center [321, 398] width 203 height 21
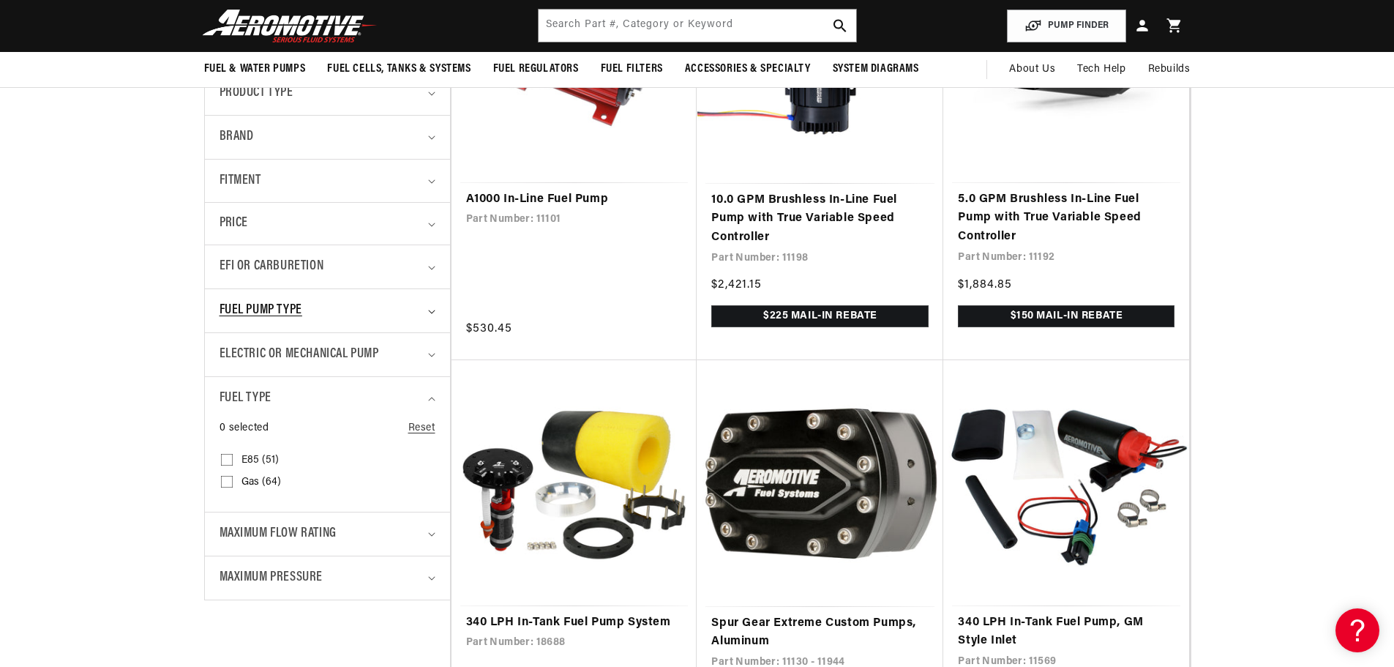
scroll to position [0, 1856]
click at [403, 316] on div "Fuel Pump Type" at bounding box center [321, 310] width 203 height 21
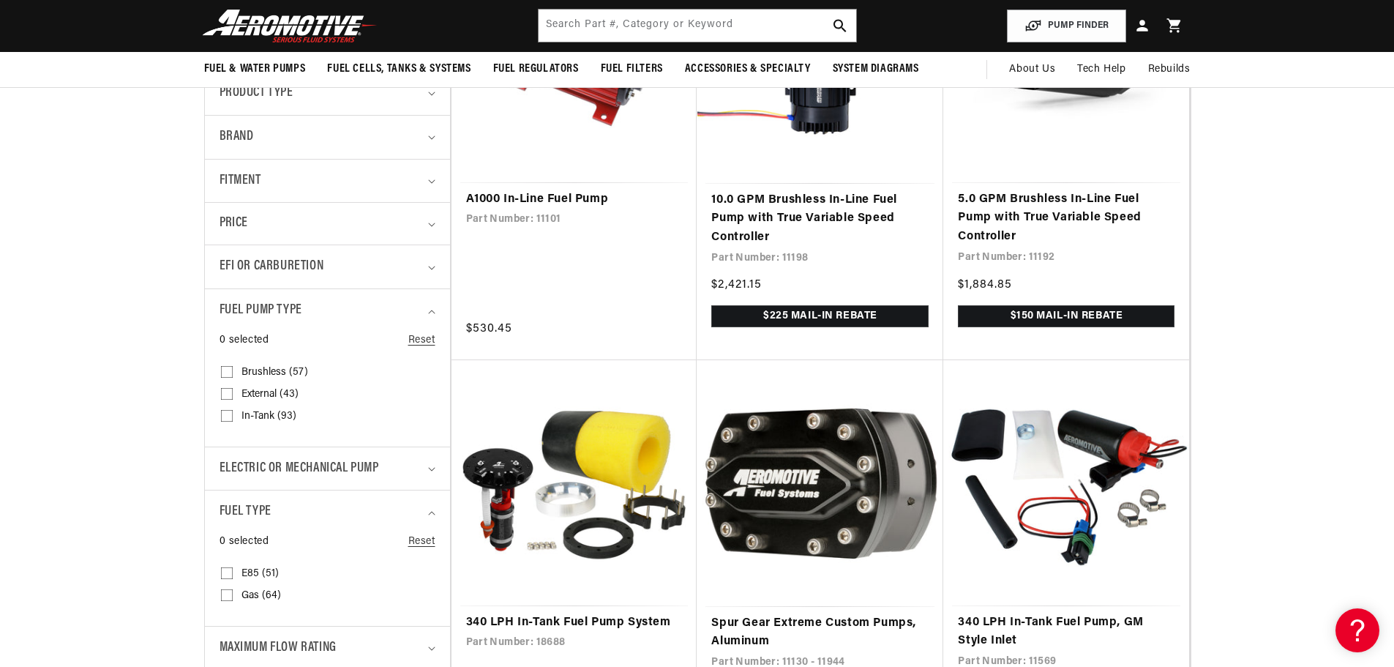
click at [253, 411] on span "In-Tank (93)" at bounding box center [268, 416] width 55 height 13
click at [233, 413] on input "In-Tank (93) In-Tank (93 products)" at bounding box center [227, 419] width 12 height 12
checkbox input "true"
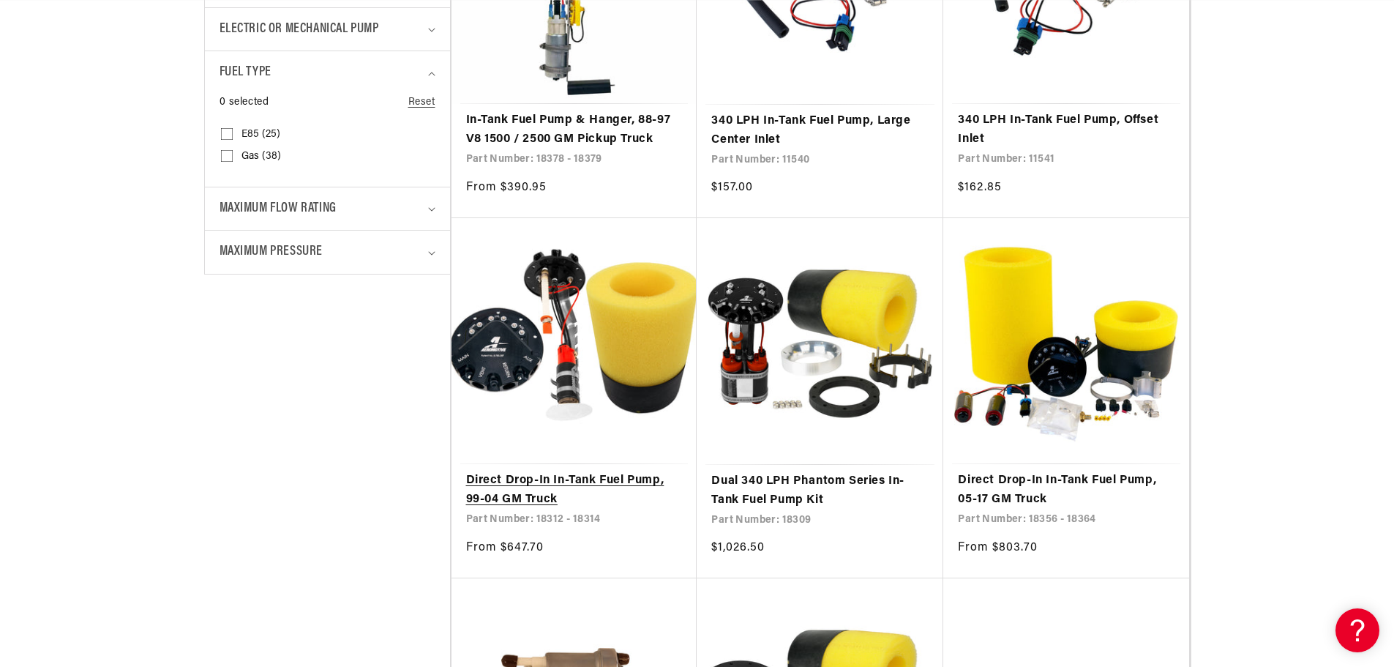
click at [610, 471] on link "Direct Drop-In In-Tank Fuel Pump, 99-04 GM Truck" at bounding box center [574, 489] width 217 height 37
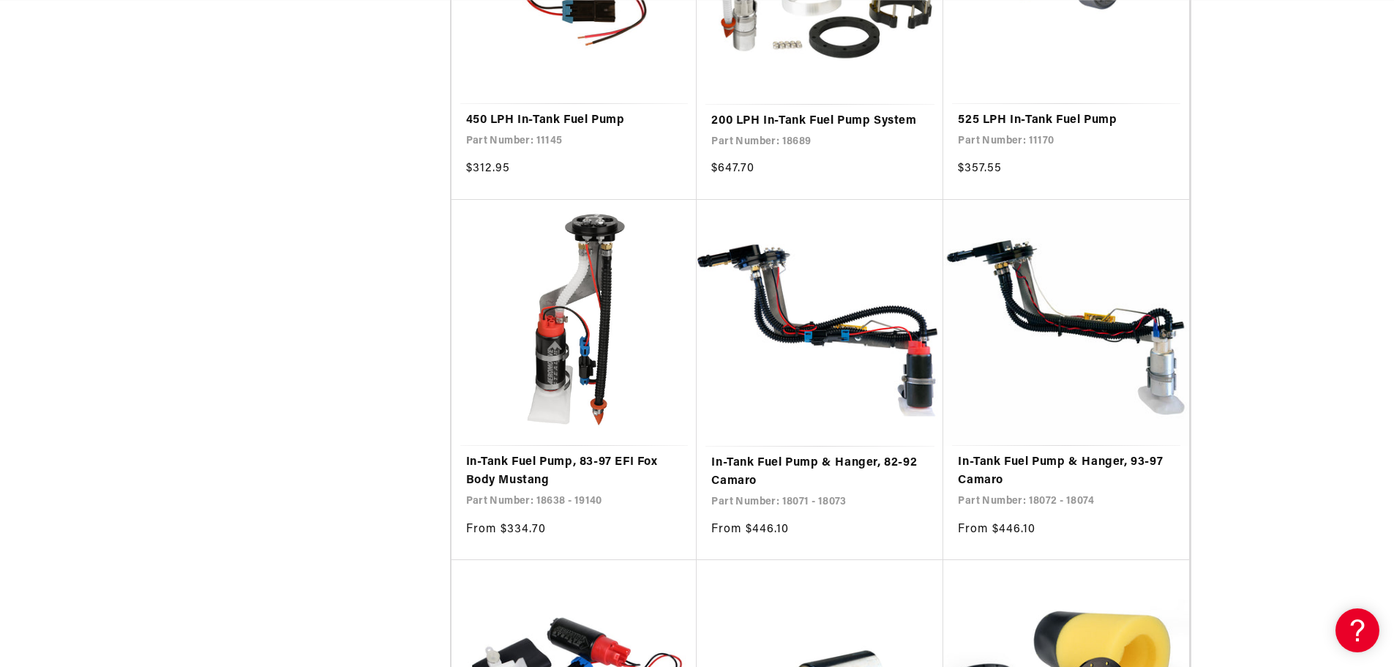
scroll to position [0, 1532]
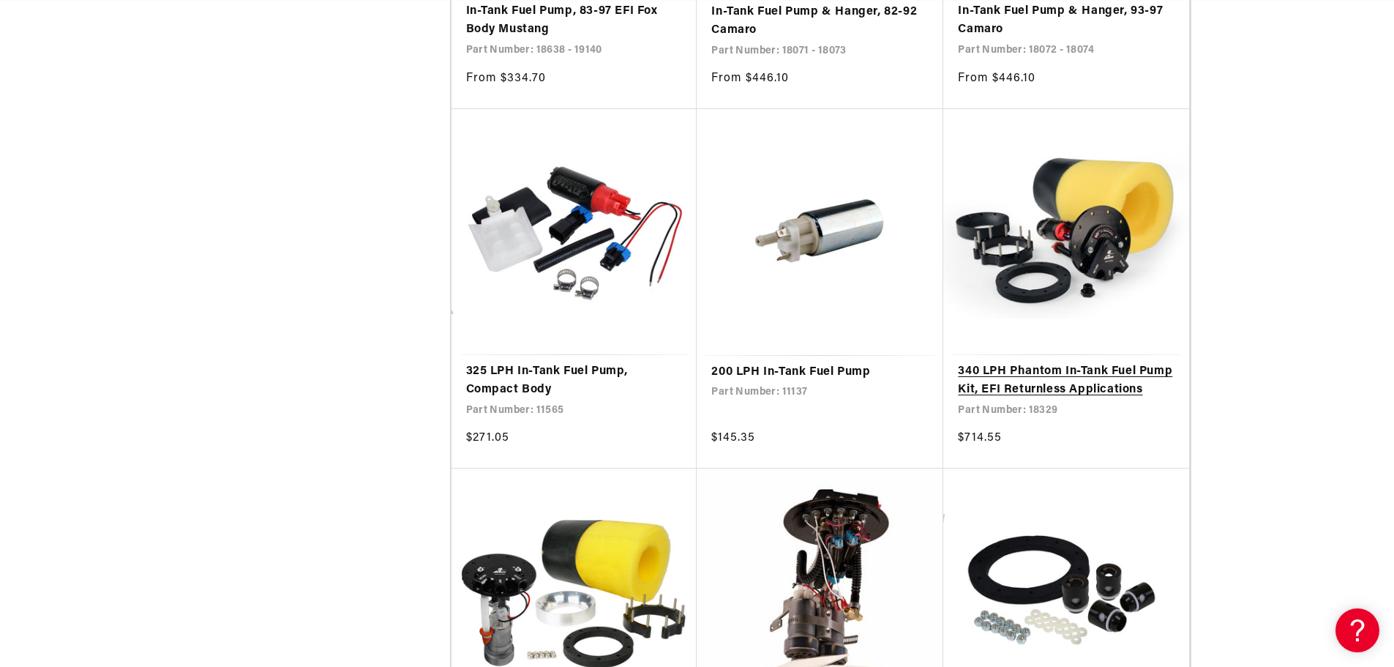
click at [1080, 362] on link "340 LPH Phantom In-Tank Fuel Pump Kit, EFI Returnless Applications" at bounding box center [1066, 380] width 217 height 37
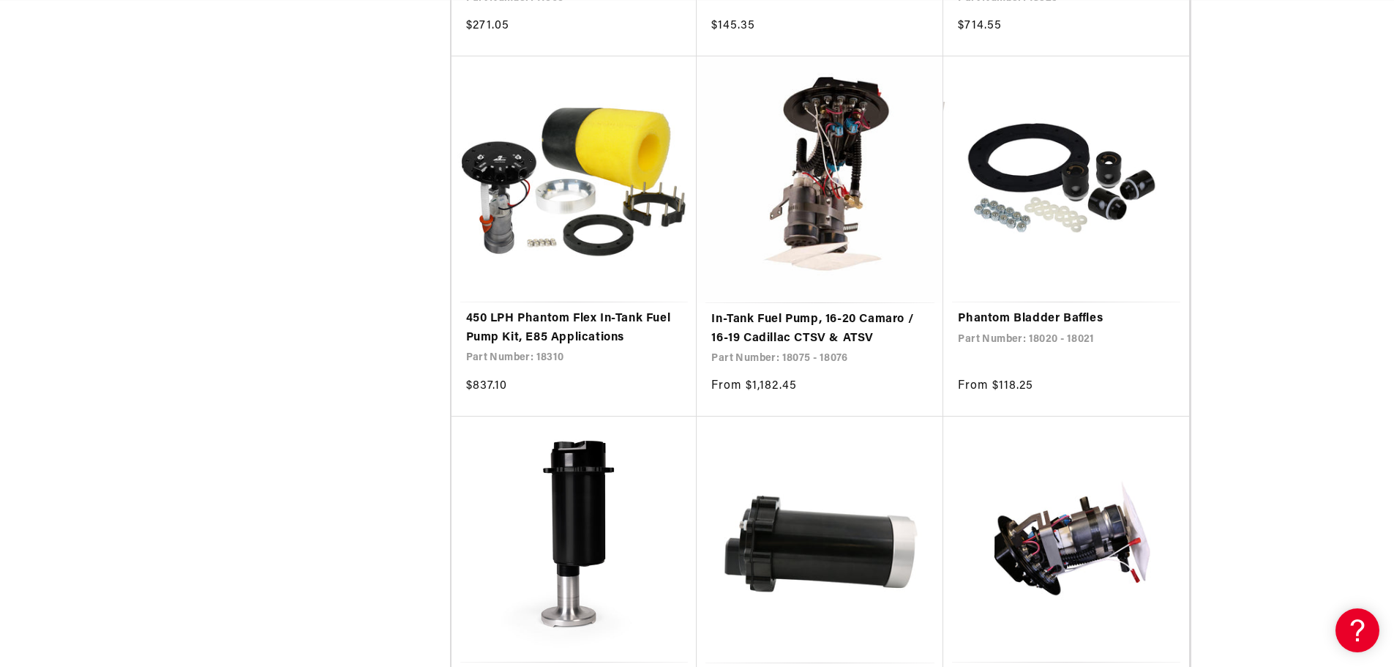
scroll to position [2488, 0]
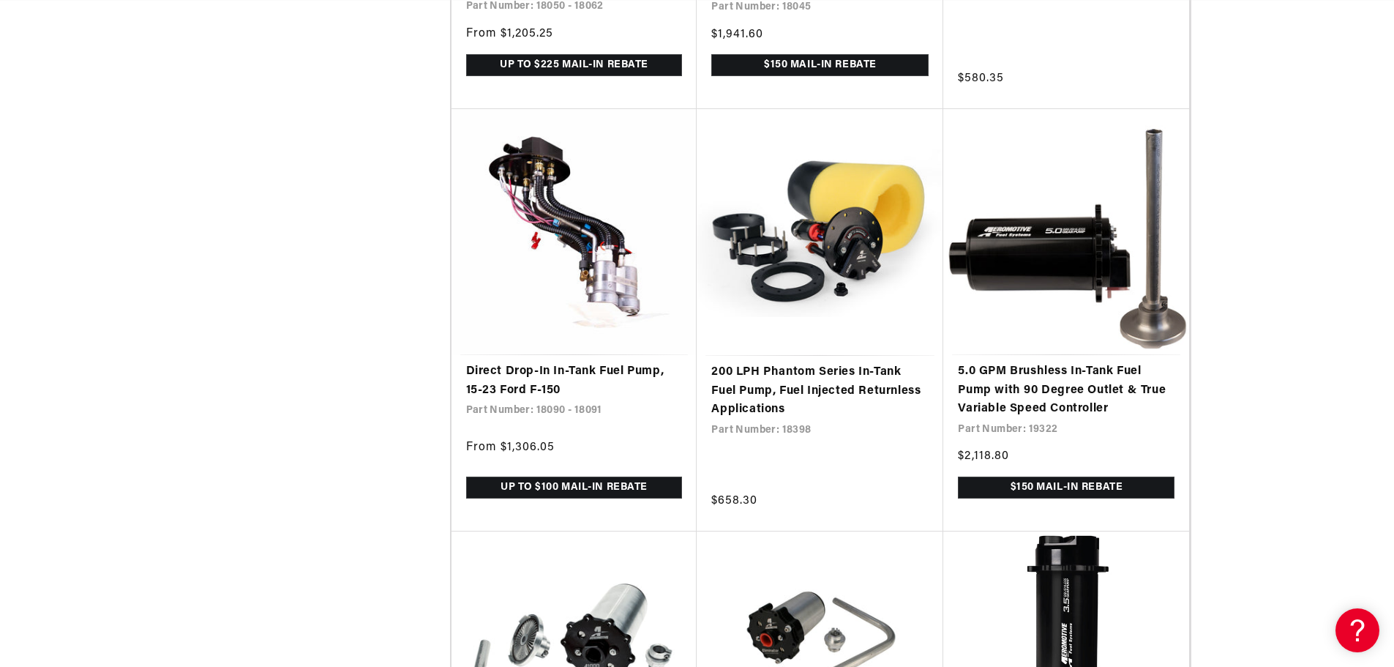
scroll to position [5786, 0]
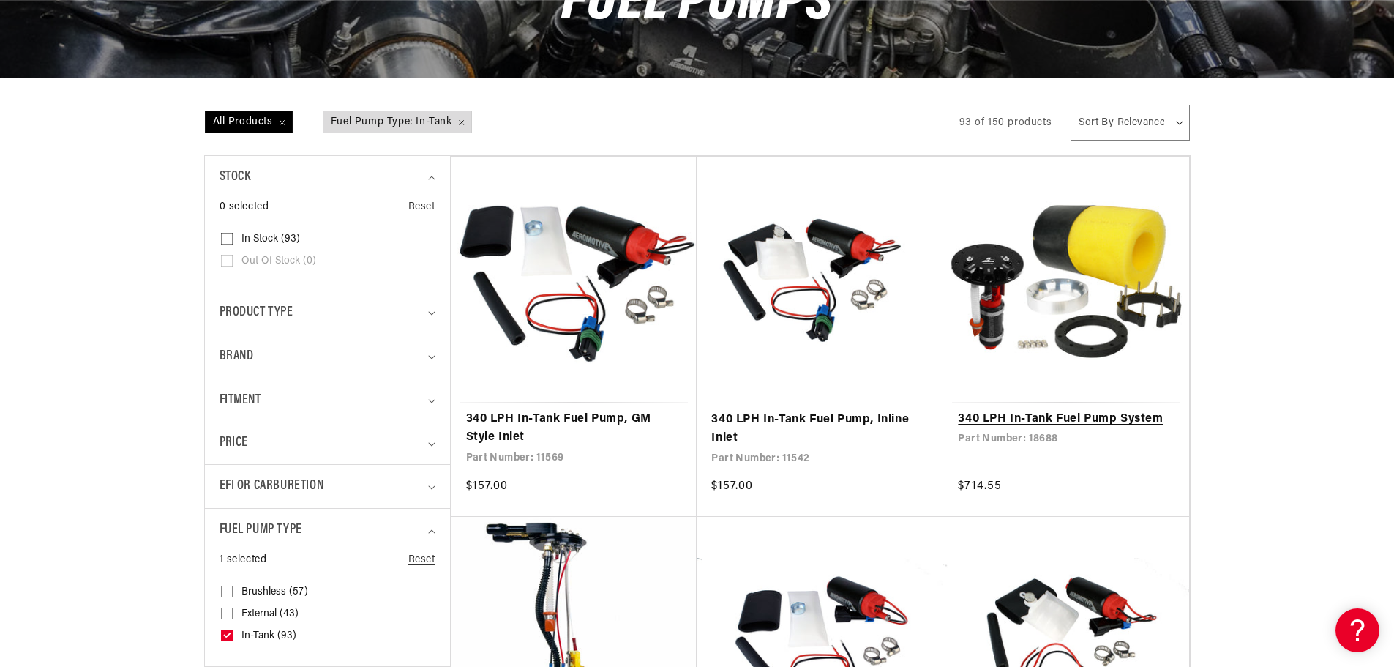
click at [988, 410] on link "340 LPH In-Tank Fuel Pump System" at bounding box center [1066, 419] width 217 height 19
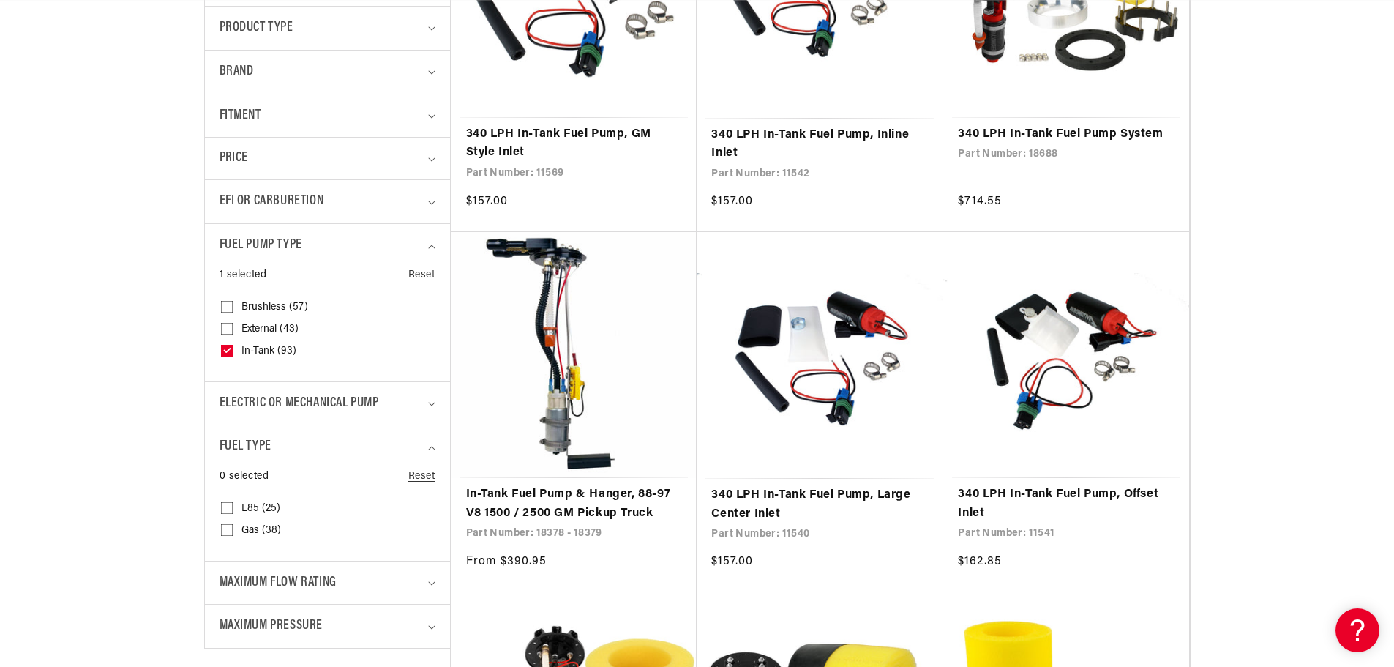
scroll to position [512, 0]
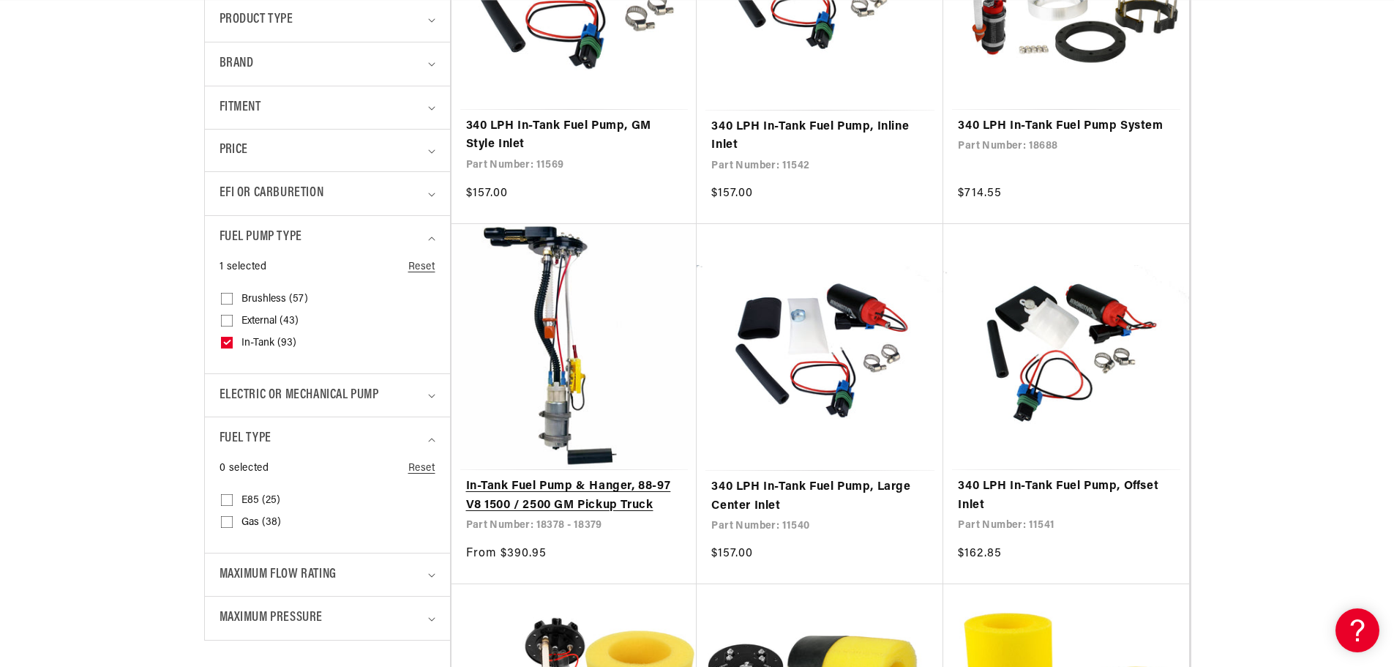
click at [602, 477] on link "In-Tank Fuel Pump & Hanger, 88-97 V8 1500 / 2500 GM Pickup Truck" at bounding box center [574, 495] width 217 height 37
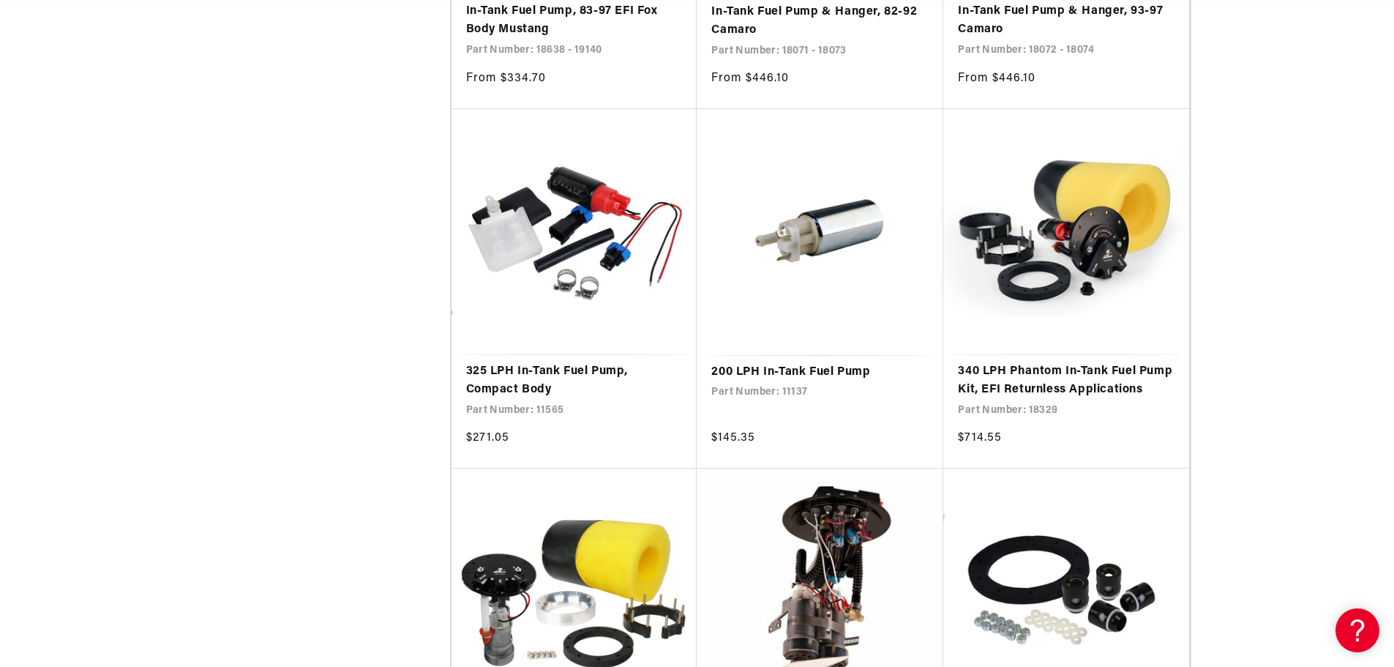
scroll to position [0, 3]
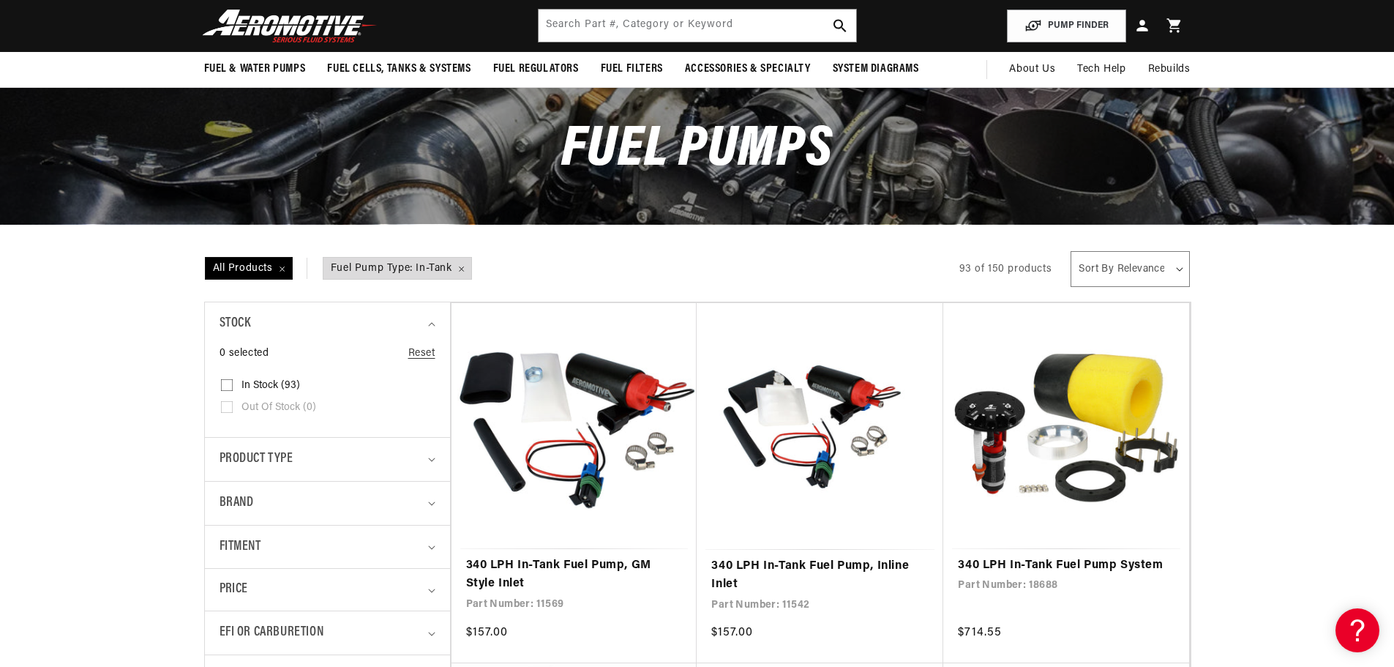
scroll to position [0, 2784]
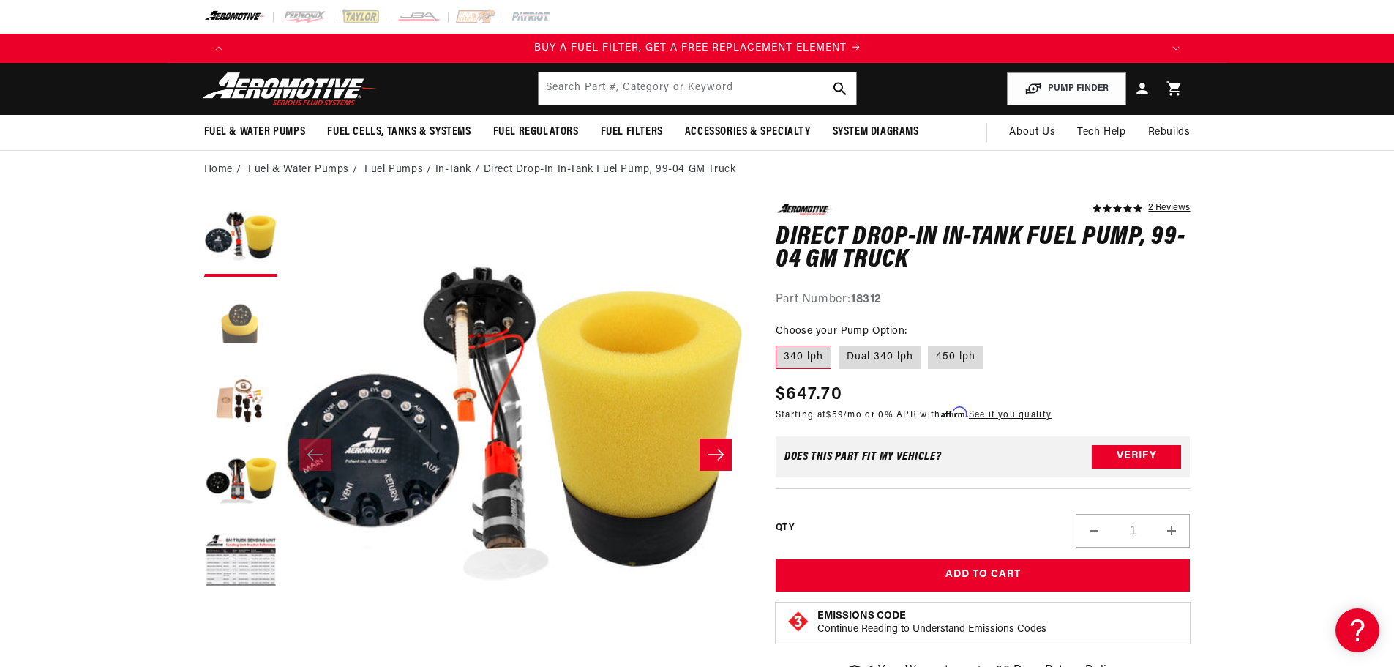
scroll to position [0, 928]
click at [240, 468] on button "Load image 4 in gallery view" at bounding box center [240, 481] width 73 height 73
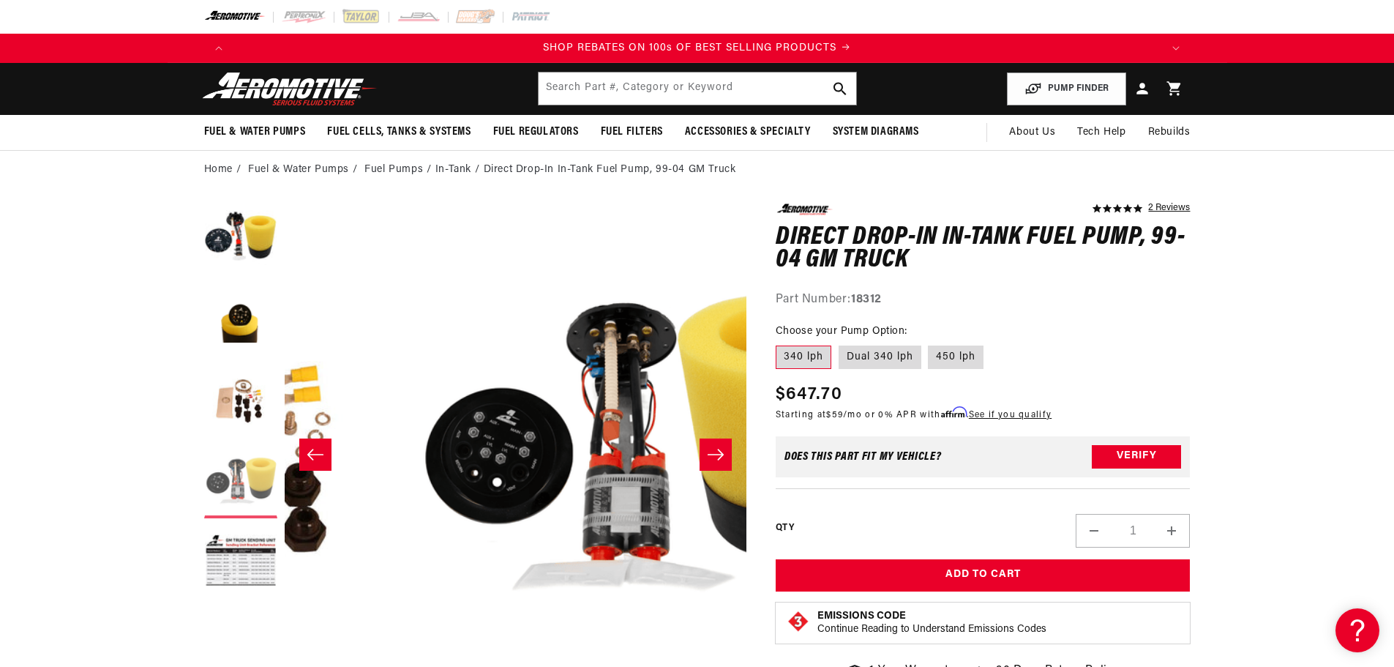
scroll to position [0, 1386]
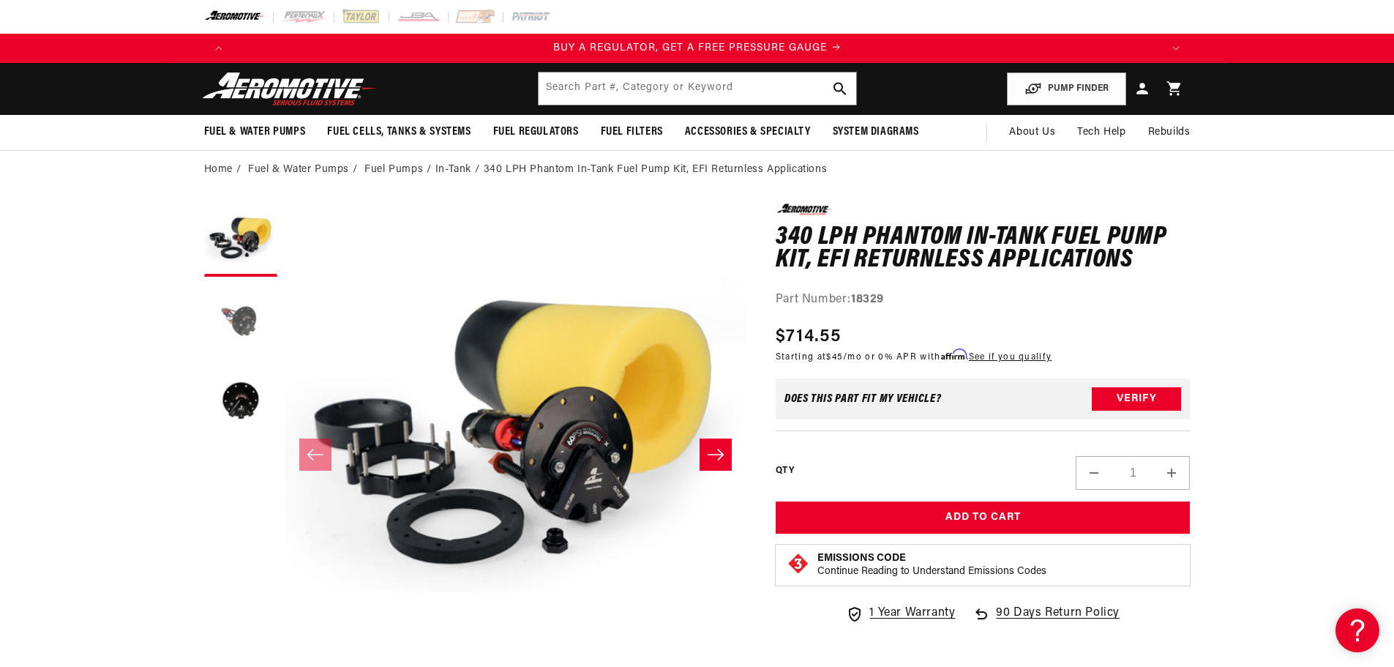
click at [263, 320] on button "Load image 2 in gallery view" at bounding box center [240, 320] width 73 height 73
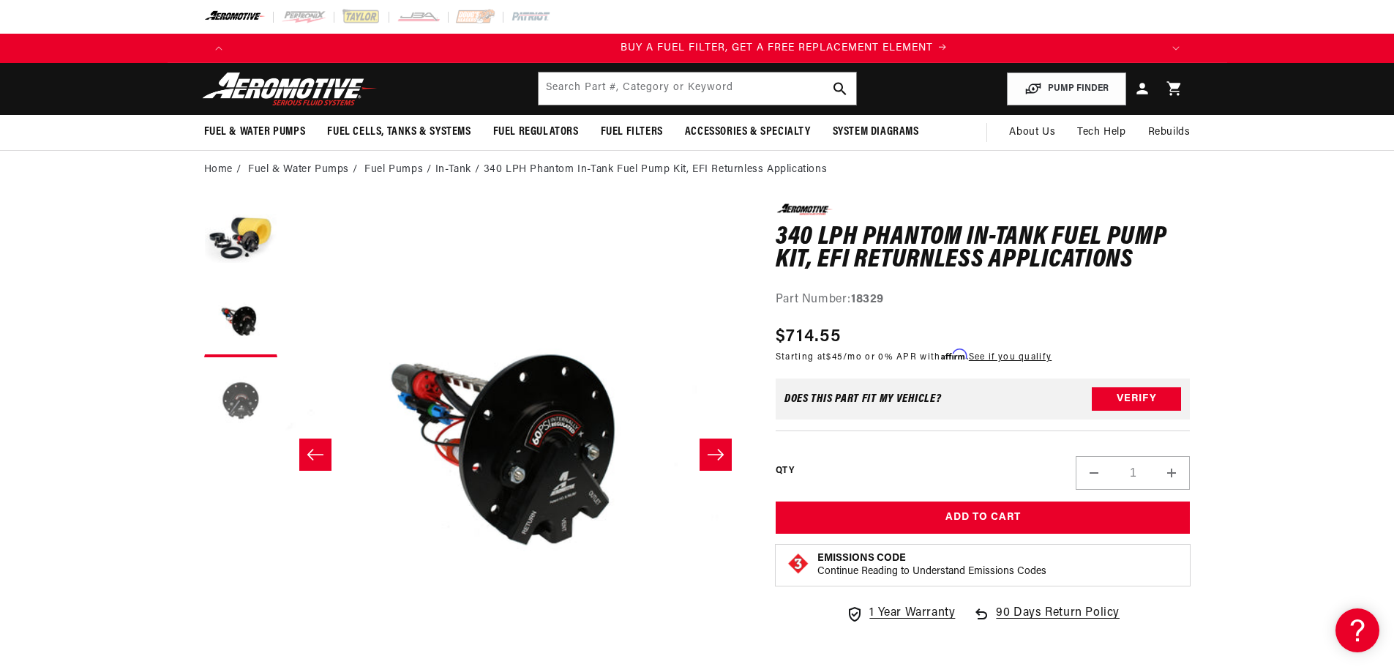
scroll to position [0, 928]
click at [248, 392] on button "Load image 3 in gallery view" at bounding box center [240, 400] width 73 height 73
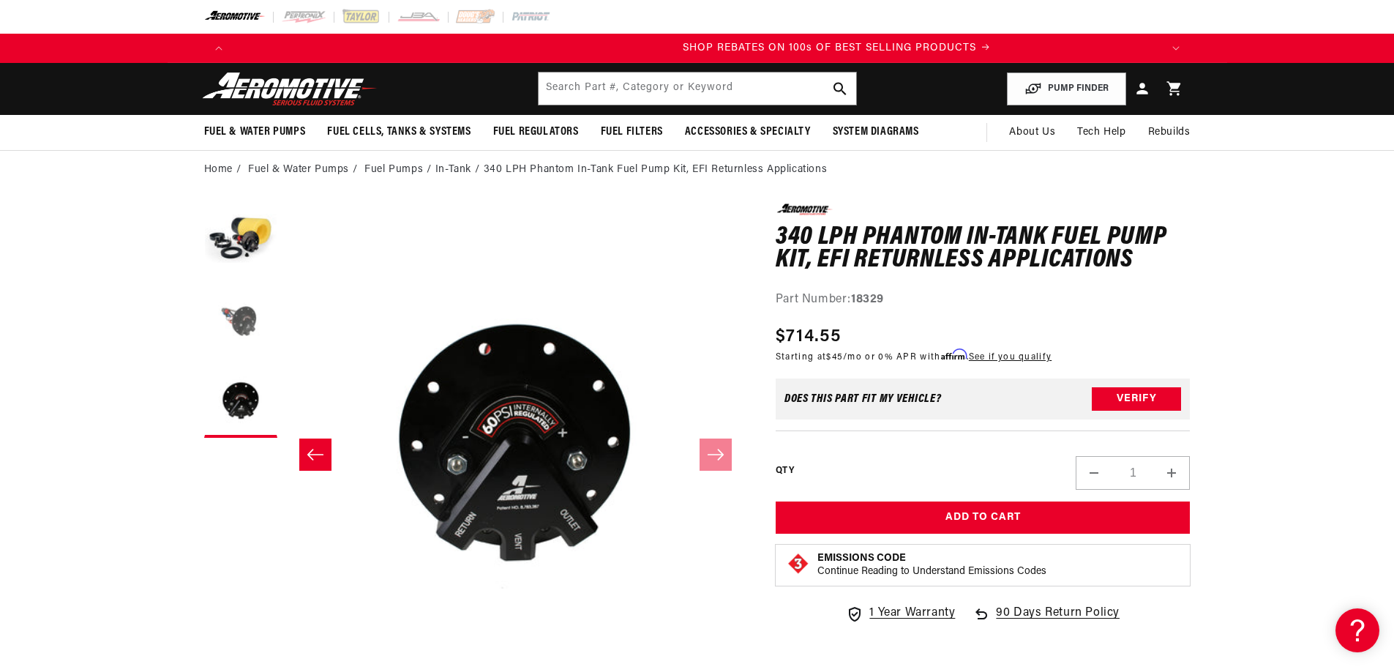
scroll to position [0, 1856]
click at [258, 310] on button "Load image 2 in gallery view" at bounding box center [240, 320] width 73 height 73
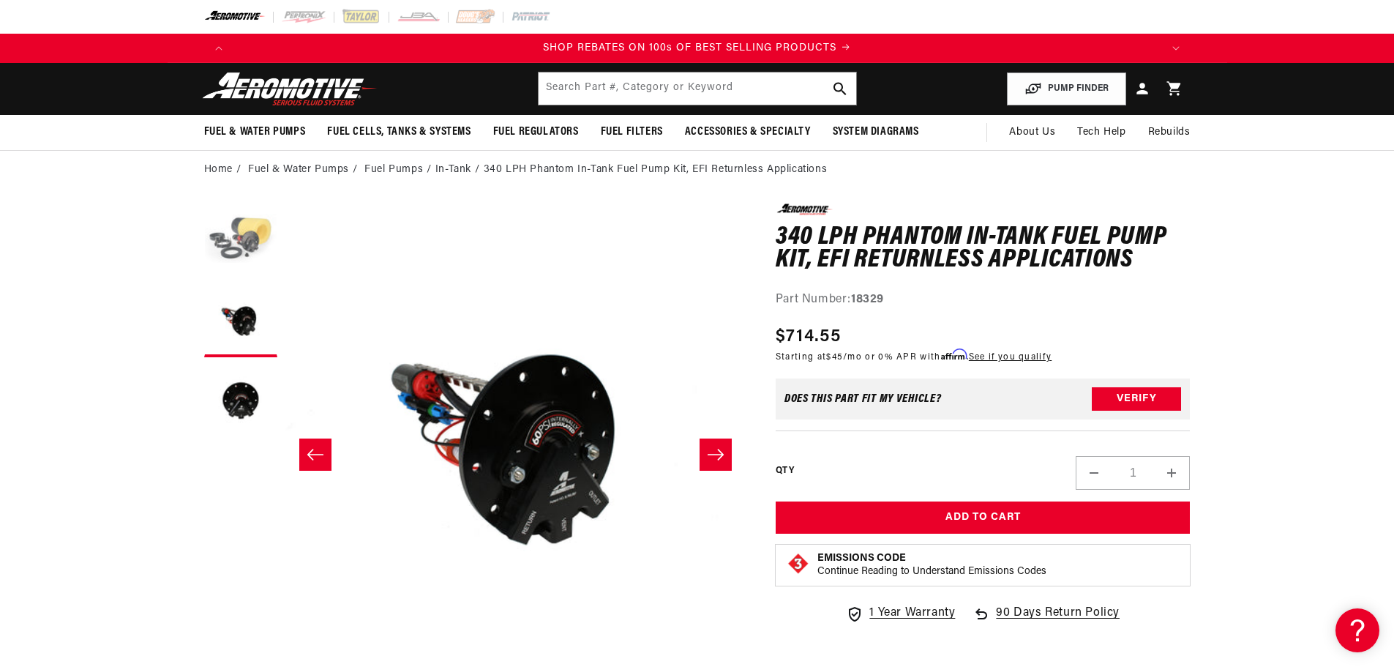
click at [247, 246] on button "Load image 1 in gallery view" at bounding box center [240, 239] width 73 height 73
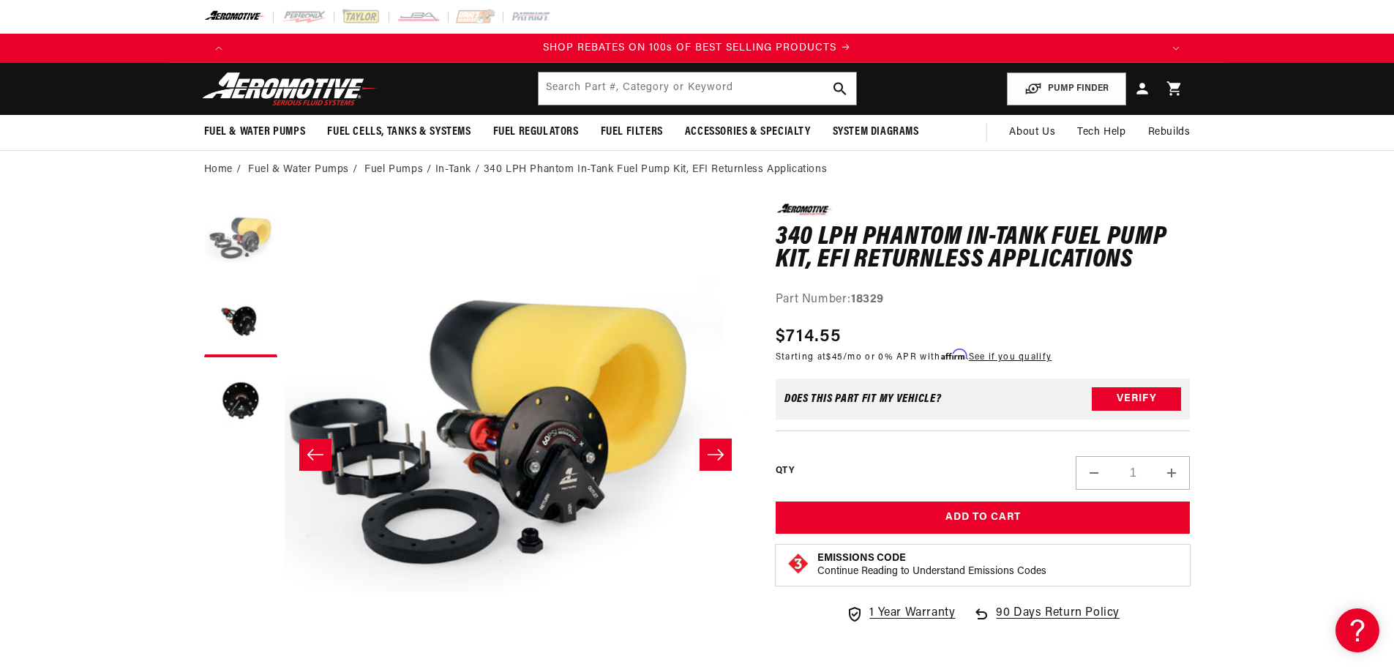
scroll to position [0, 0]
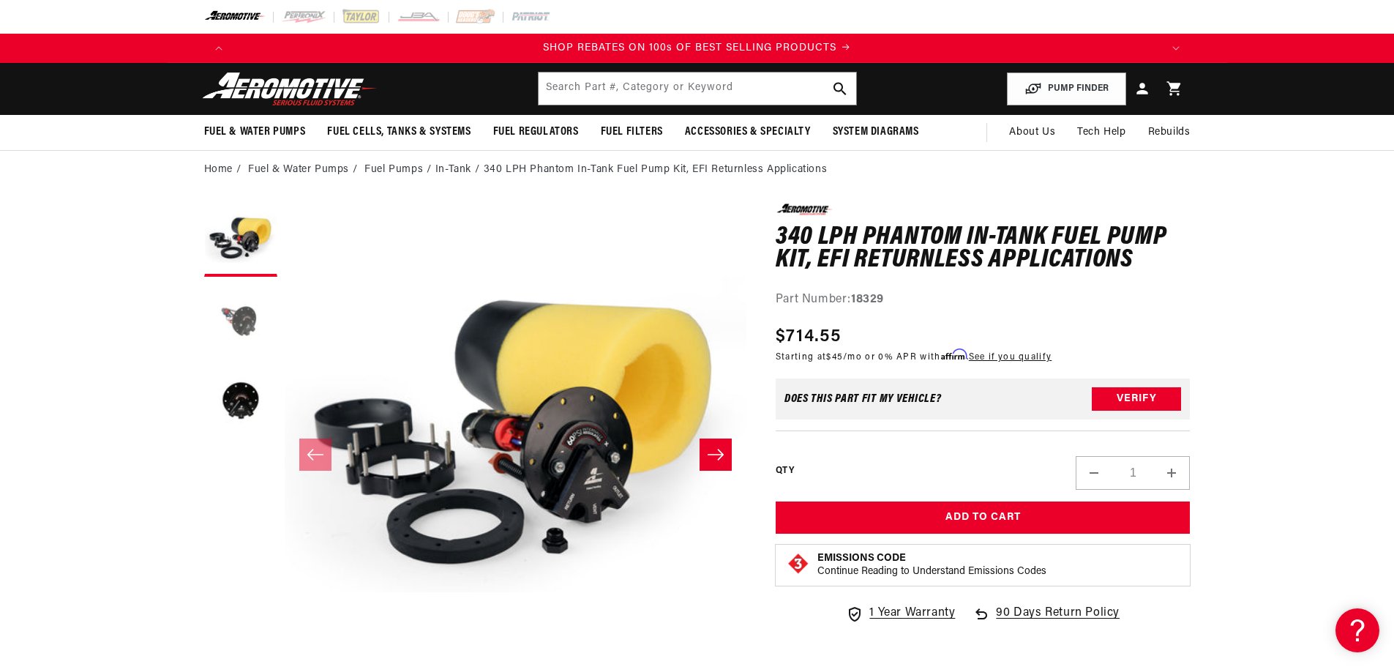
click at [242, 315] on button "Load image 2 in gallery view" at bounding box center [240, 320] width 73 height 73
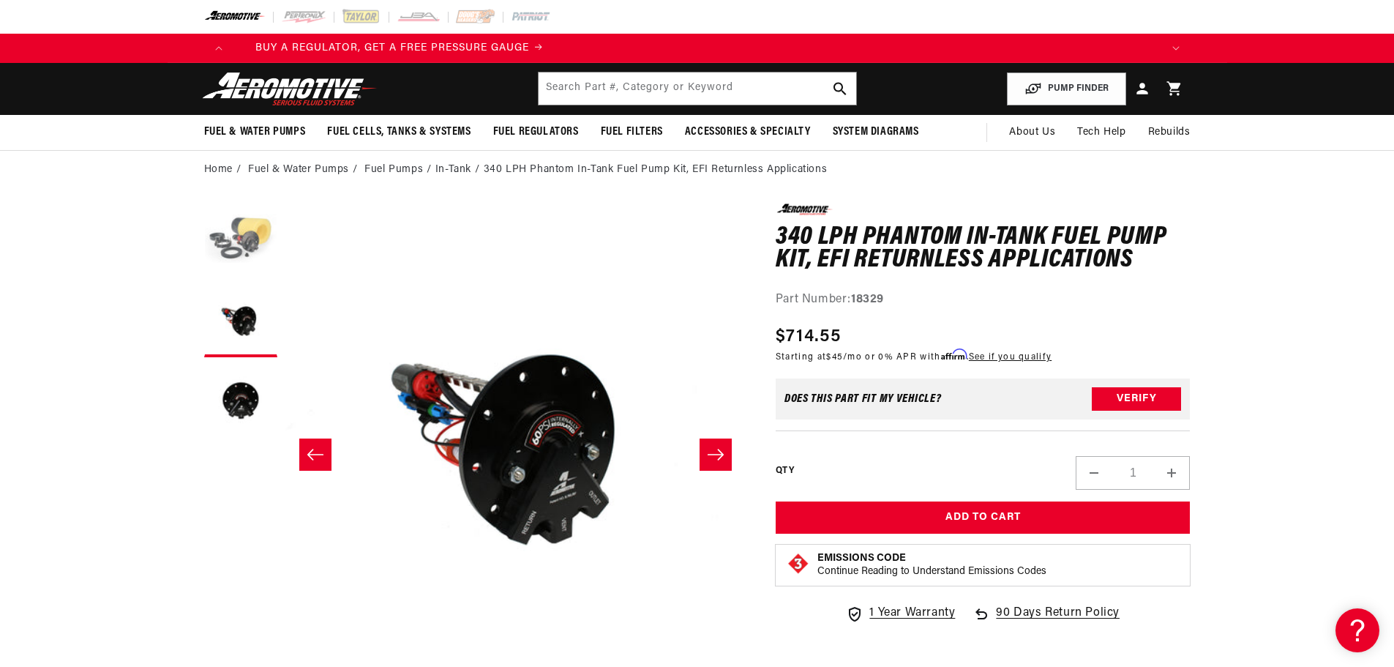
click at [216, 234] on button "Load image 1 in gallery view" at bounding box center [240, 239] width 73 height 73
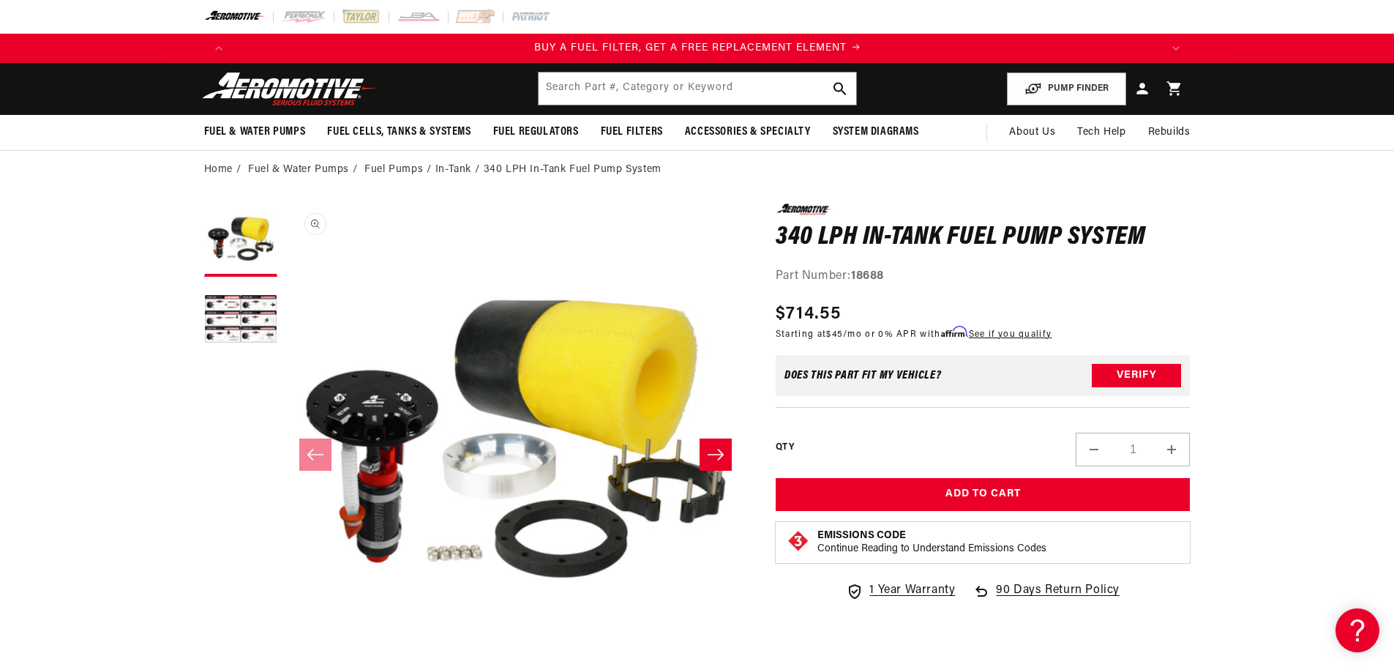
scroll to position [0, 928]
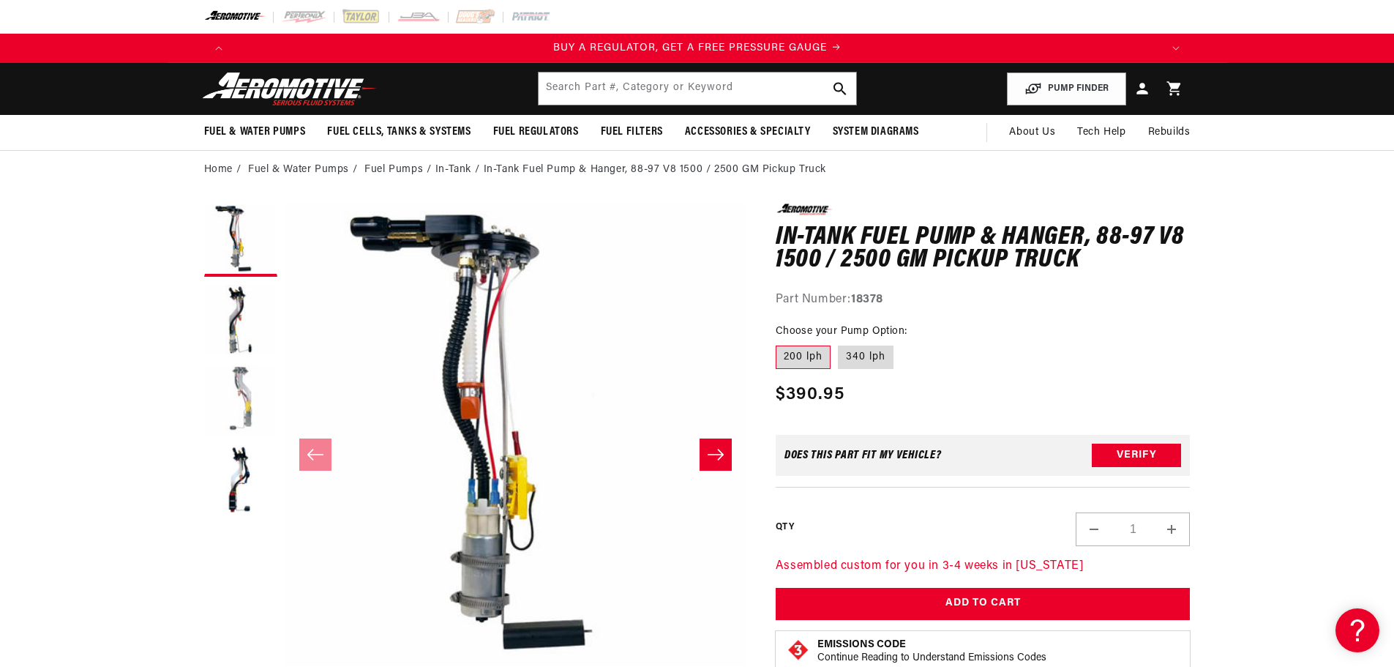
click at [239, 388] on button "Load image 3 in gallery view" at bounding box center [240, 400] width 73 height 73
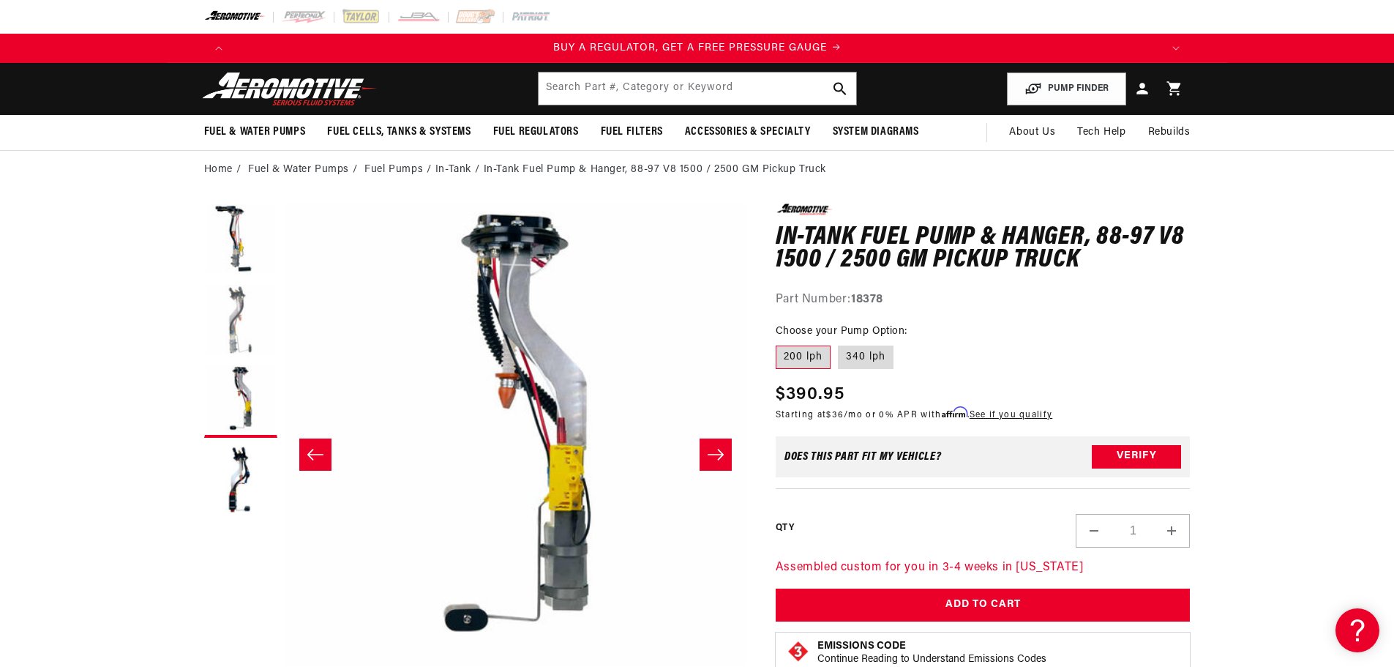
click at [236, 311] on button "Load image 2 in gallery view" at bounding box center [240, 320] width 73 height 73
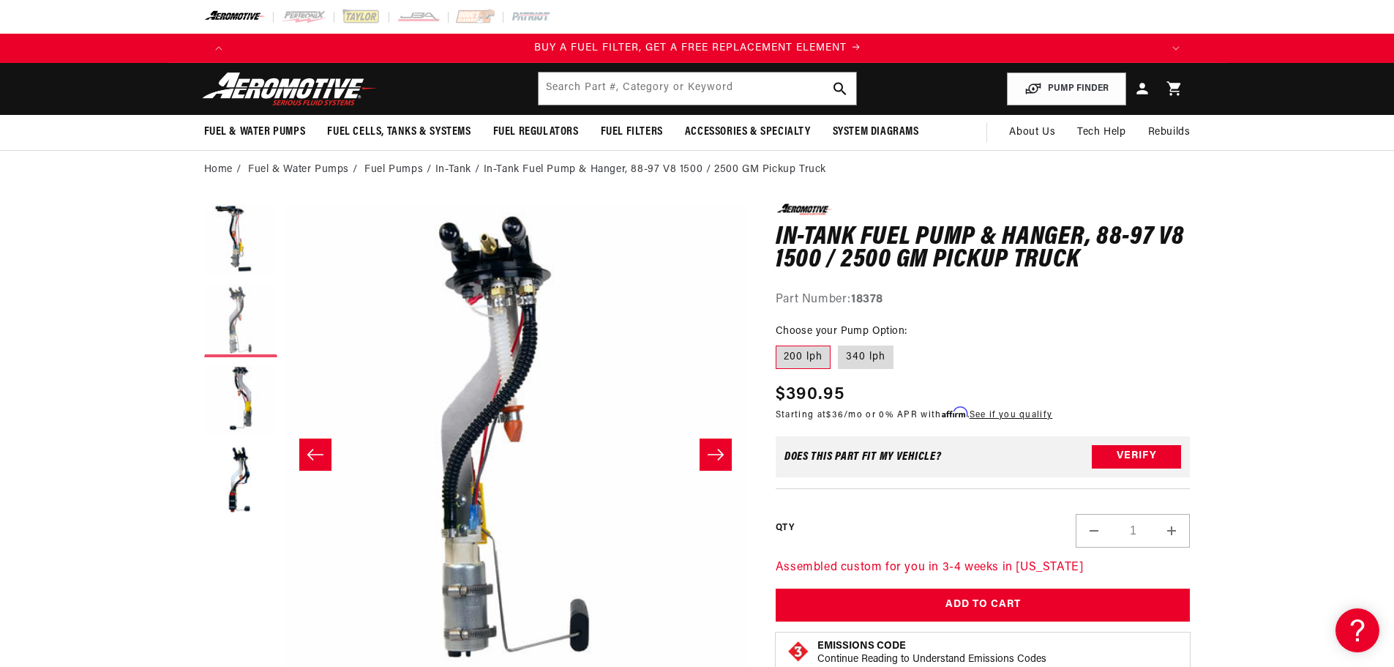
scroll to position [0, 928]
click at [230, 478] on button "Load image 4 in gallery view" at bounding box center [240, 481] width 73 height 73
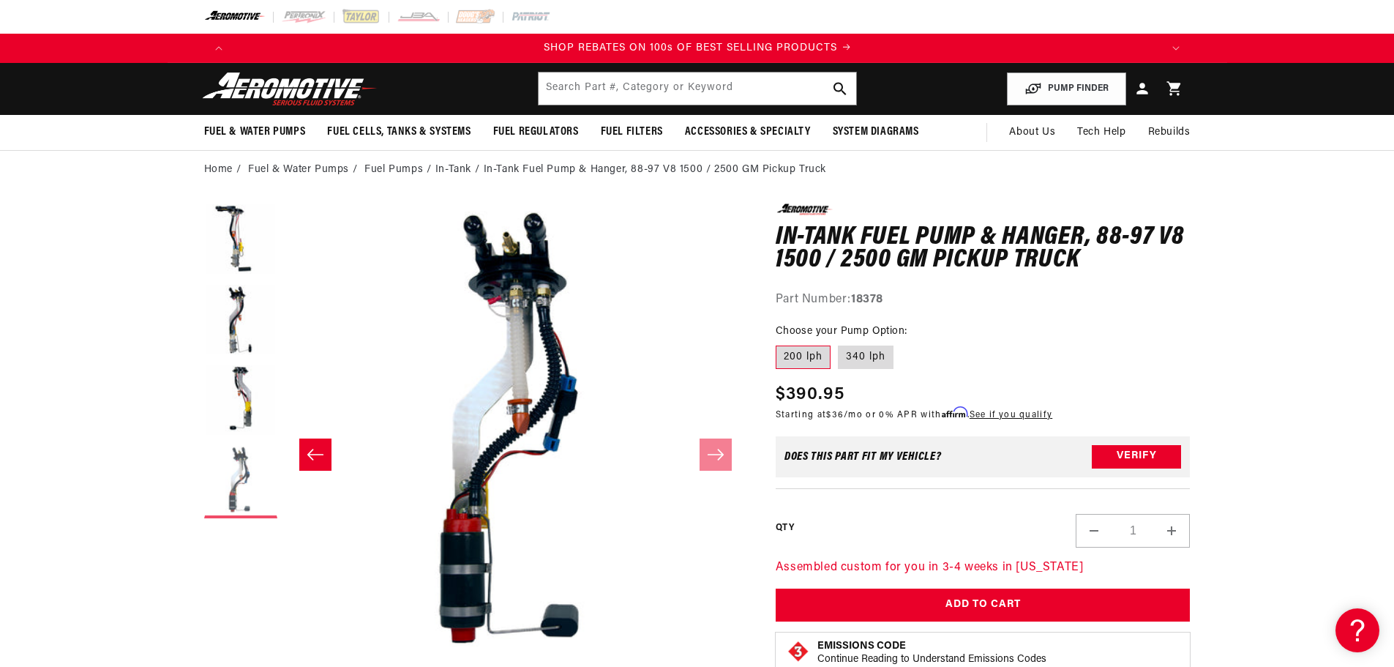
scroll to position [0, 1856]
click at [845, 359] on label "340 lph" at bounding box center [866, 356] width 56 height 23
click at [839, 343] on input "340 lph" at bounding box center [838, 342] width 1 height 1
radio input "true"
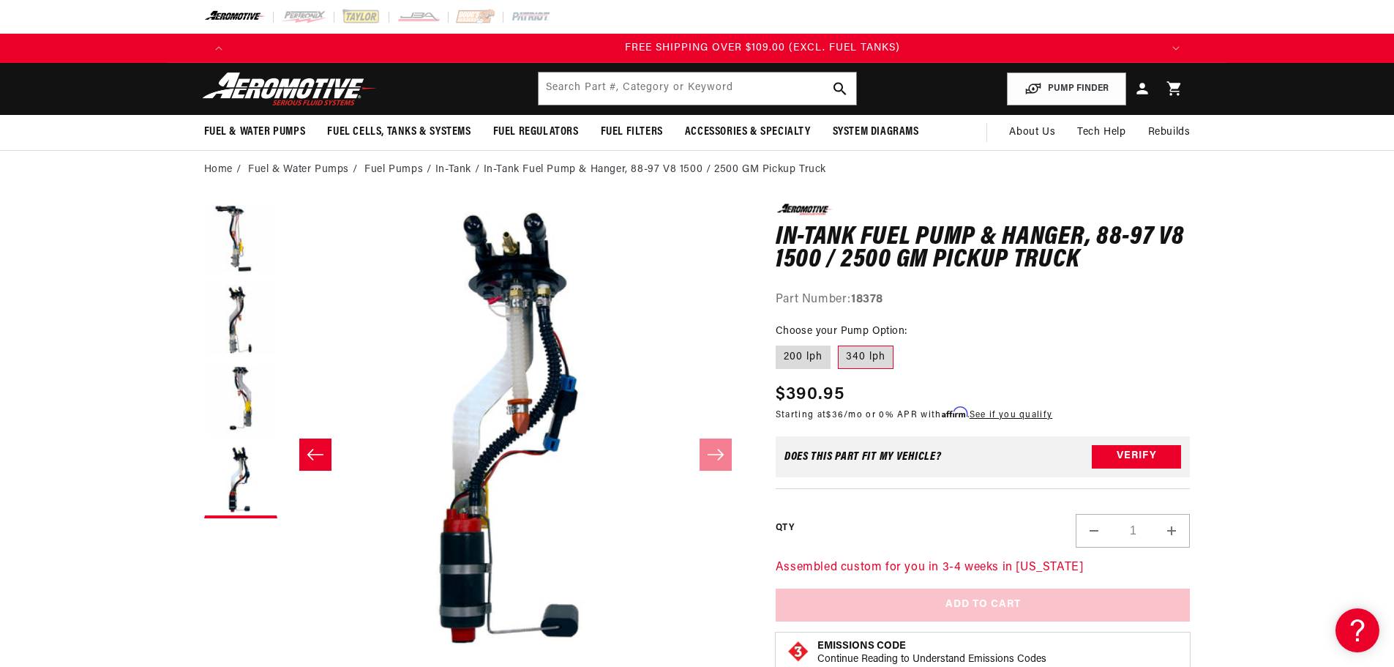
scroll to position [0, 2784]
